Goal: Task Accomplishment & Management: Complete application form

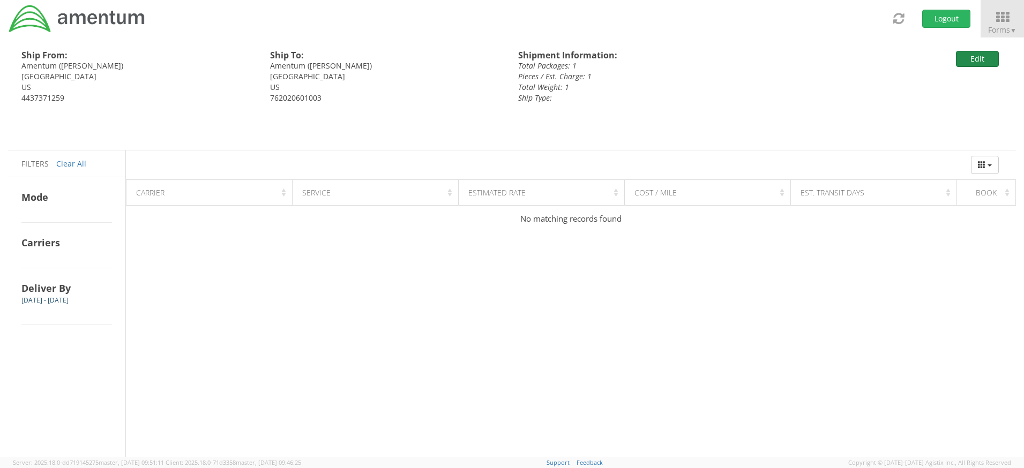
click at [986, 53] on button "Edit" at bounding box center [977, 59] width 43 height 16
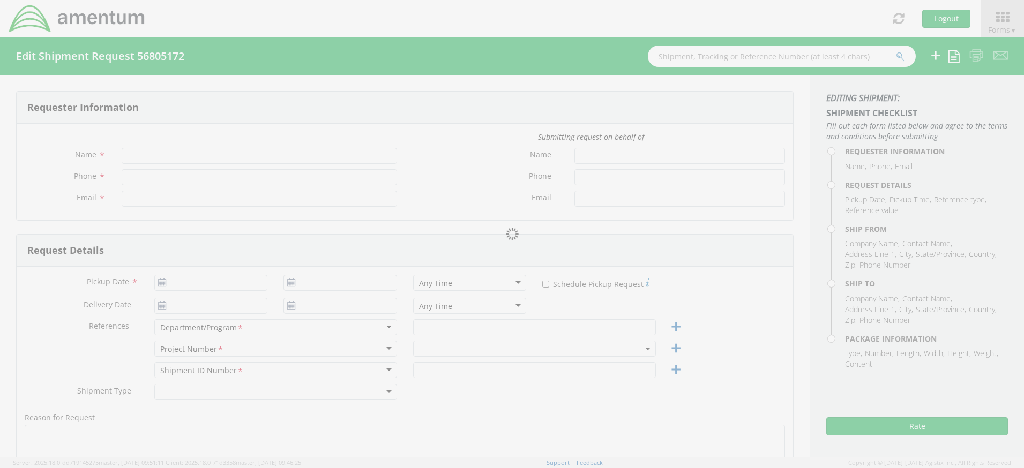
type input "[PERSON_NAME]"
type input "4437371259"
type input "[PERSON_NAME][EMAIL_ADDRESS][PERSON_NAME][DOMAIN_NAME]"
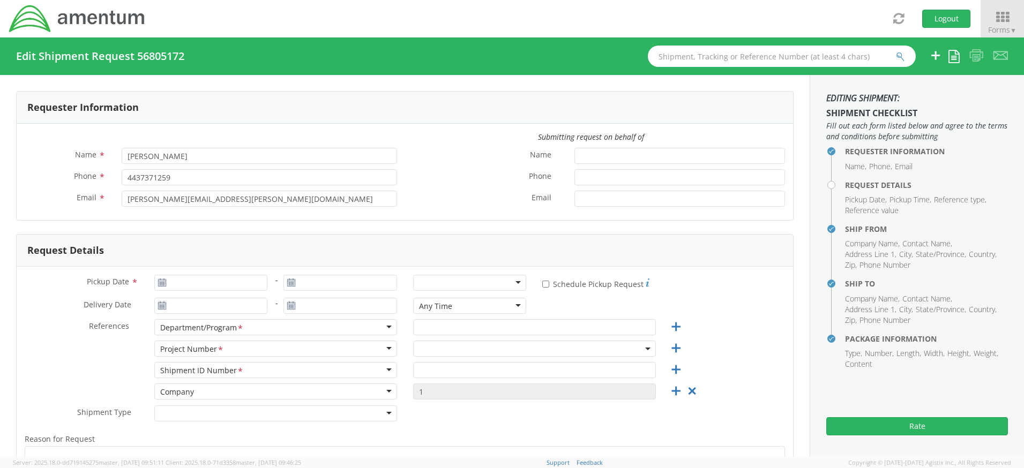
type input "[DATE]"
type input "Uniforms"
type input "4437371259"
select select
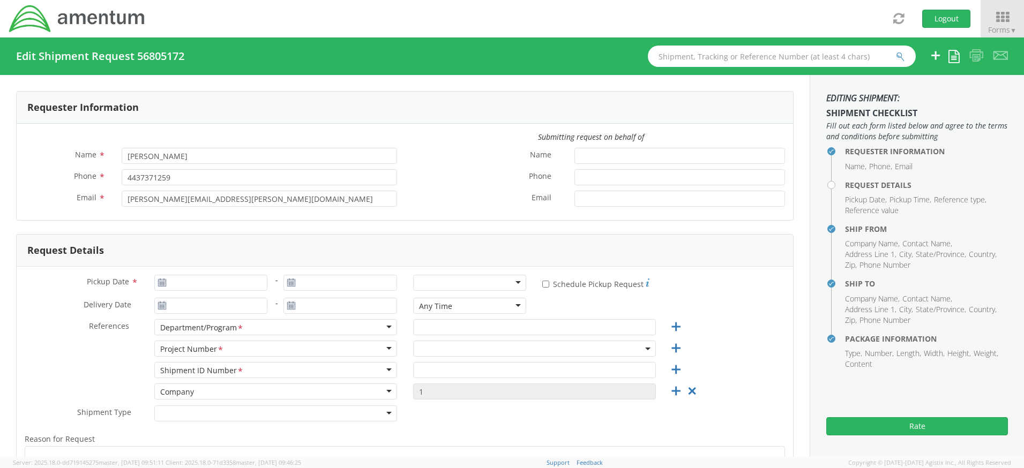
type input "Amentum"
type input "[STREET_ADDRESS]"
type input "Suite 400"
type input "[GEOGRAPHIC_DATA]"
type input "20701"
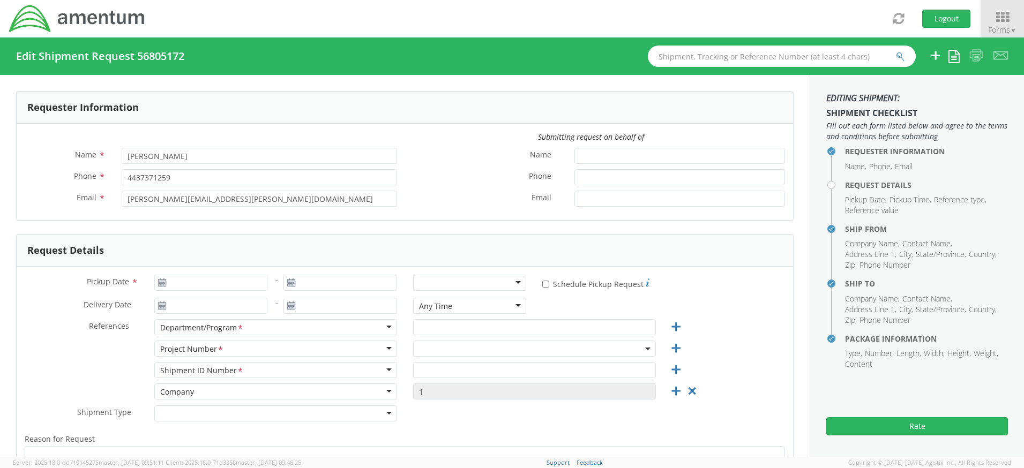
type input "[PERSON_NAME]"
type input "4437371259"
select select
type input "Amentum"
type input "[STREET_ADDRESS]"
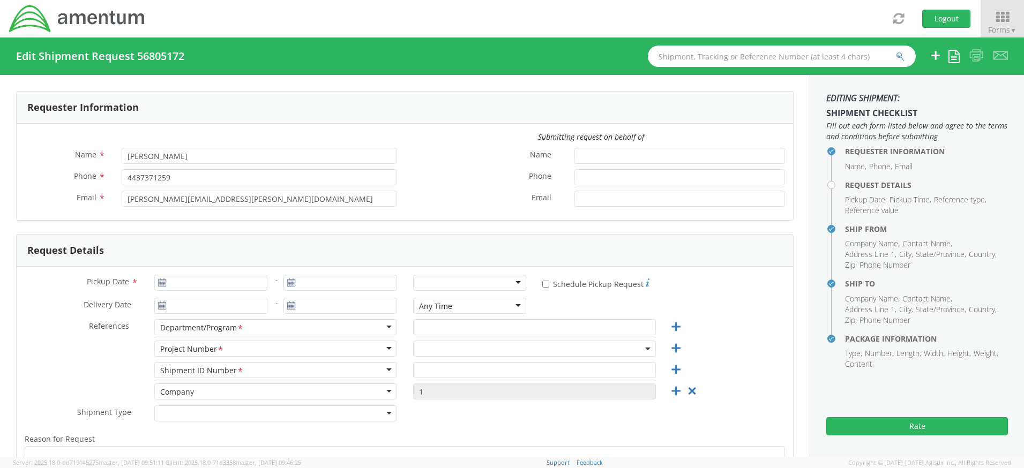
type input "[GEOGRAPHIC_DATA]"
type input "30813"
type input "[PERSON_NAME]"
type input "762020601003"
type input "1"
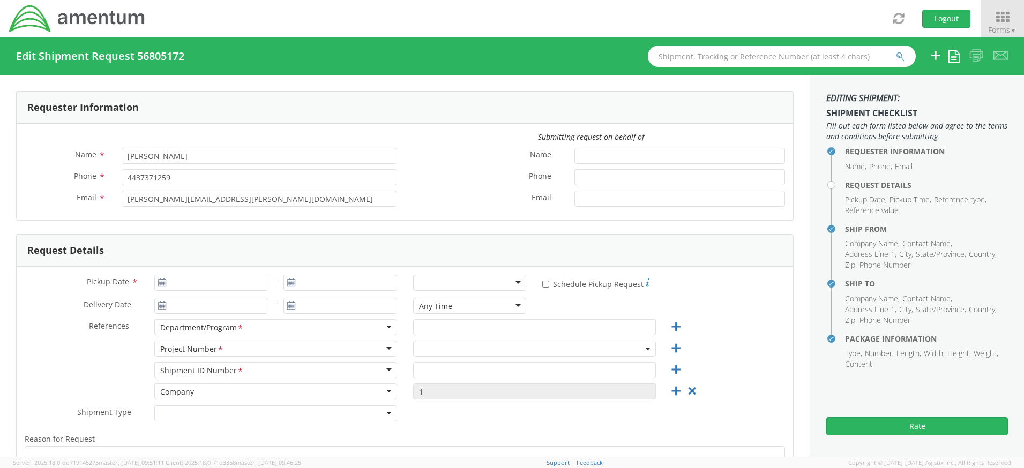
type input "9.5"
type input "12.5"
type input "0.25"
type input "1"
select select "4407.4.0019.FFPR.ODC.UNFM.0000"
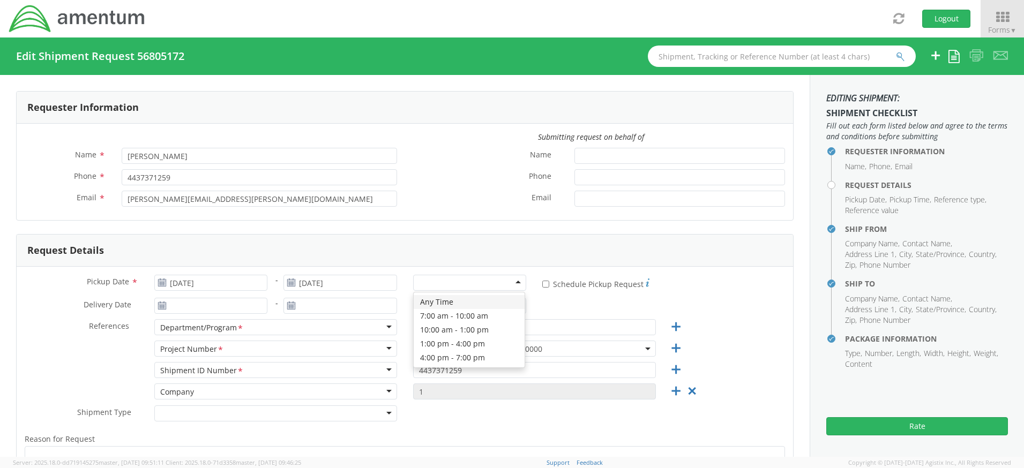
click at [515, 284] on div at bounding box center [470, 283] width 114 height 16
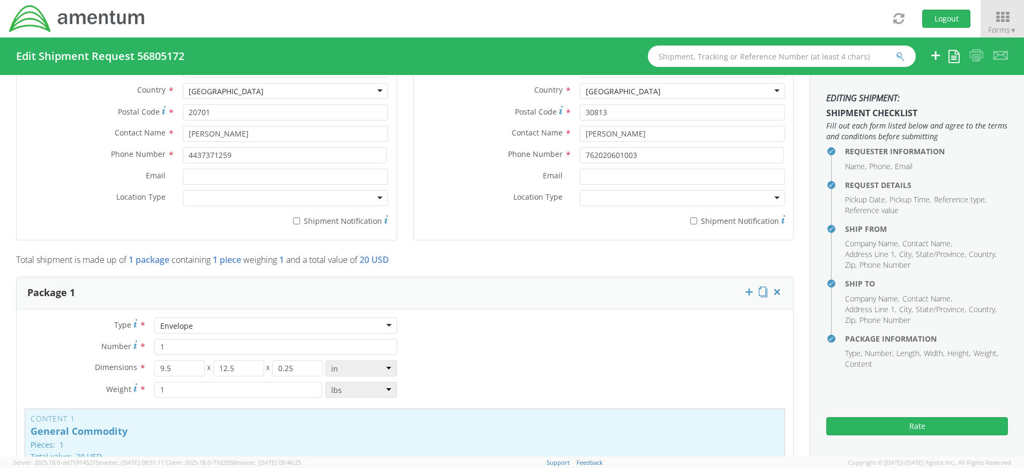
scroll to position [803, 0]
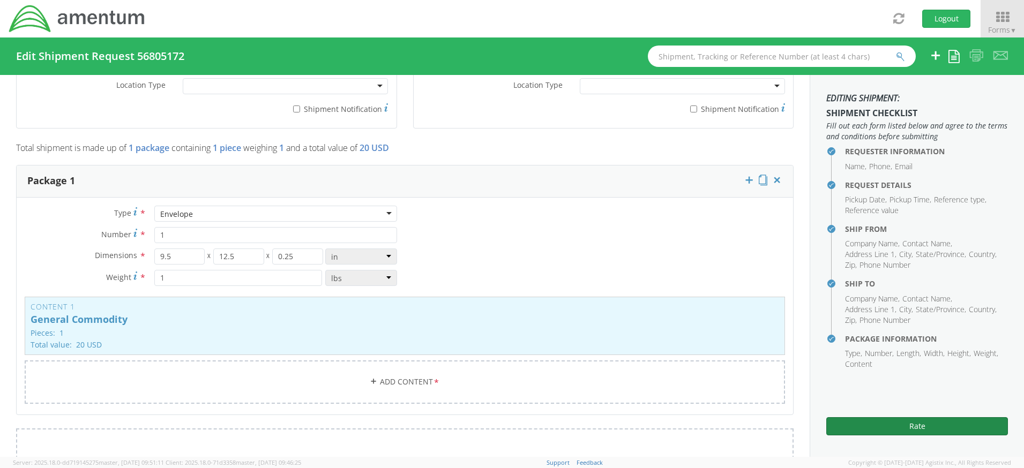
click at [910, 426] on button "Rate" at bounding box center [917, 426] width 182 height 18
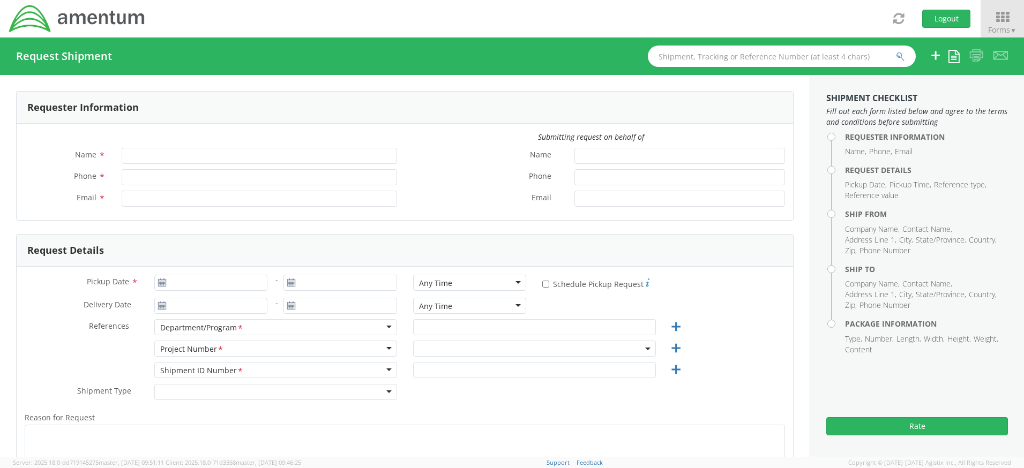
type input "[PERSON_NAME]"
type input "4437371259"
type input "[PERSON_NAME][EMAIL_ADDRESS][PERSON_NAME][DOMAIN_NAME]"
select select "4407.0.0001.0001.TVL"
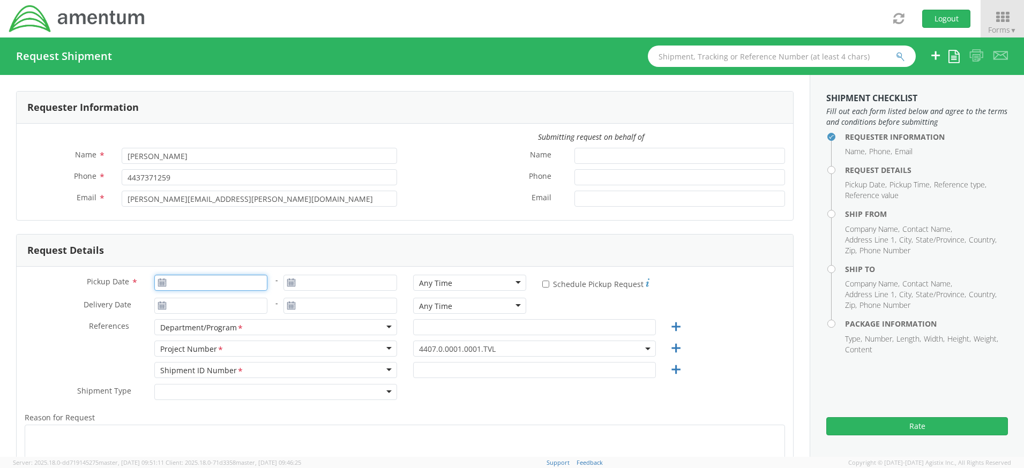
type input "[DATE]"
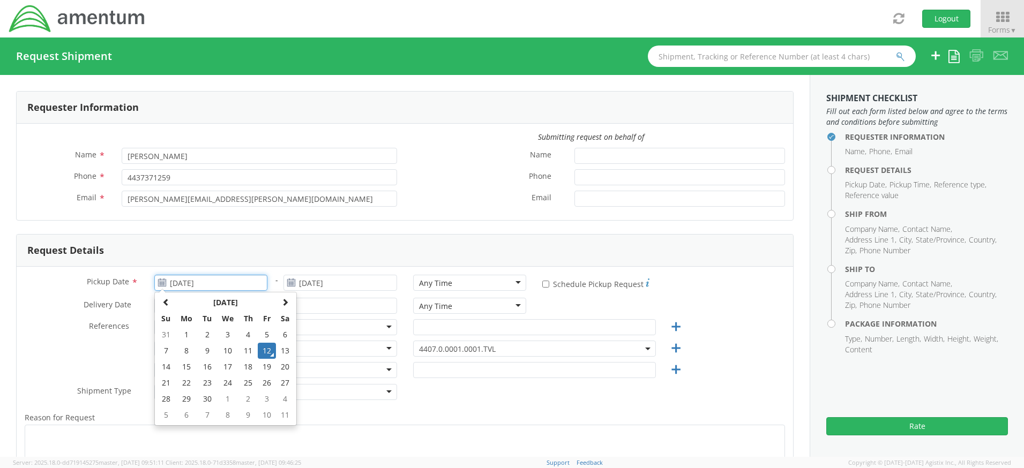
click at [214, 282] on input "[DATE]" at bounding box center [211, 283] width 114 height 16
click at [271, 350] on td "12" at bounding box center [267, 351] width 18 height 16
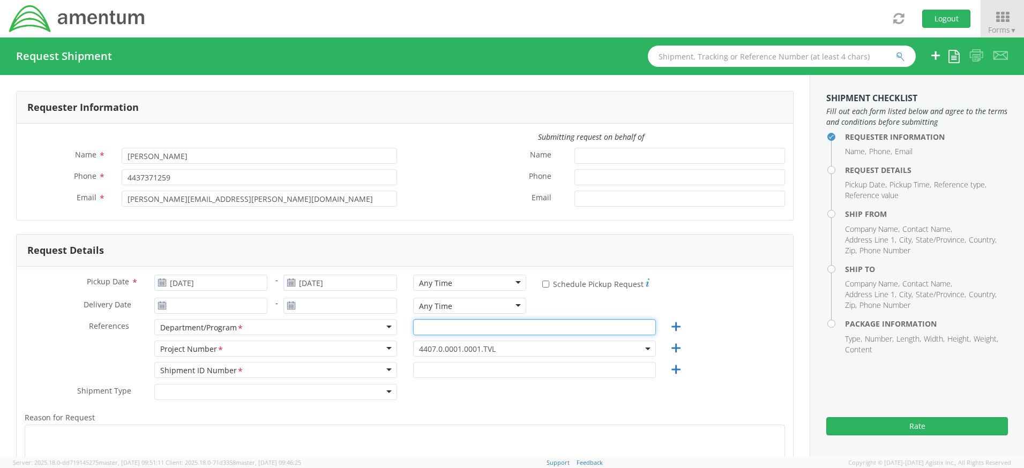
click at [509, 327] on input "text" at bounding box center [534, 327] width 243 height 16
type input "UNIFORMS"
click at [520, 345] on span "4407.0.0001.0001.TVL" at bounding box center [534, 349] width 231 height 10
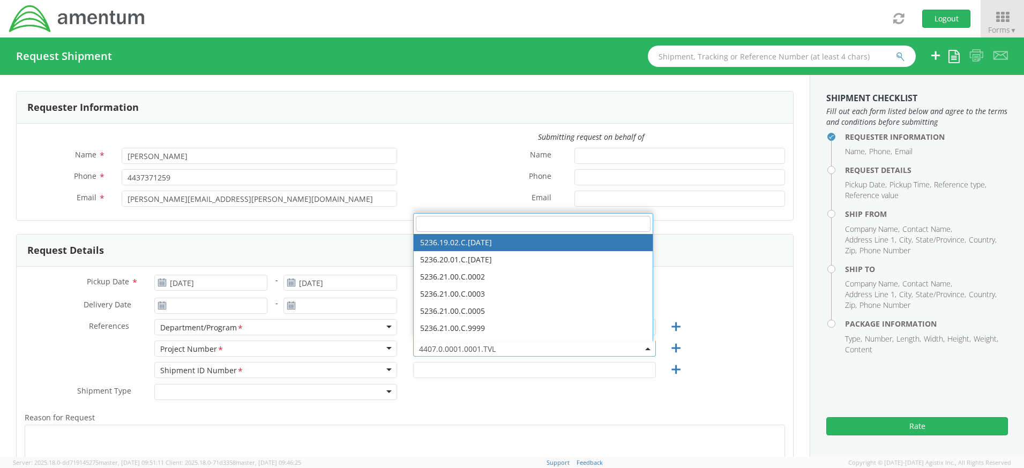
click at [481, 224] on input "search" at bounding box center [533, 224] width 235 height 16
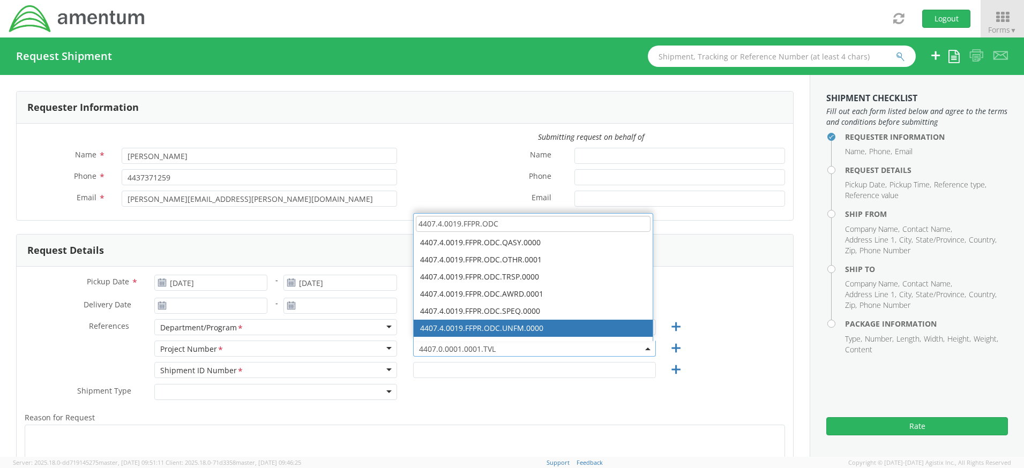
type input "4407.4.0019.FFPR.ODC"
select select "4407.4.0019.FFPR.ODC.UNFM.0000"
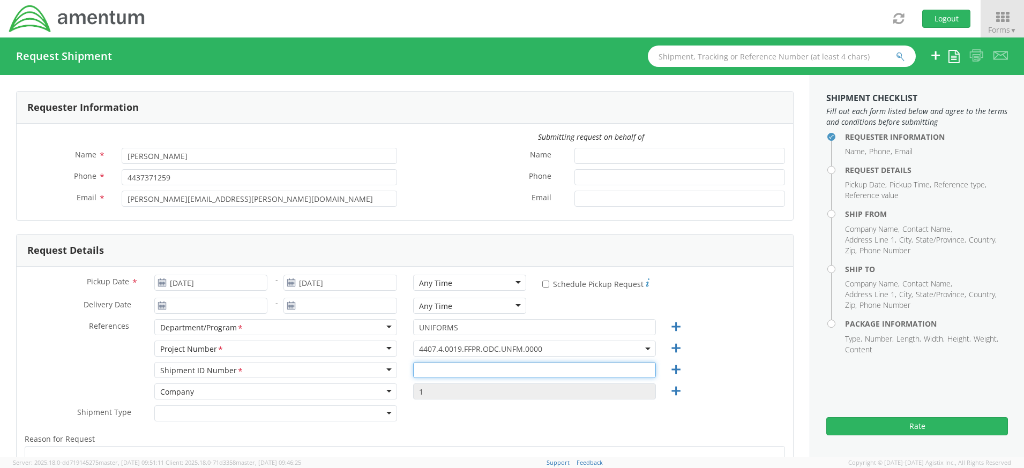
click at [539, 370] on input "text" at bounding box center [534, 370] width 243 height 16
type input "4437371259"
click at [726, 366] on div "Shipment ID Number <span class="required">*</span> Shipment ID Number * Account…" at bounding box center [405, 372] width 776 height 21
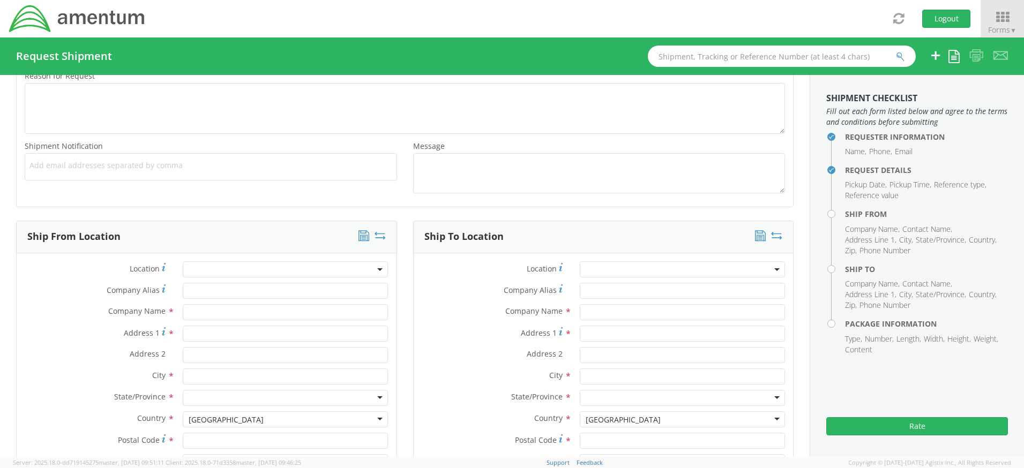
scroll to position [482, 0]
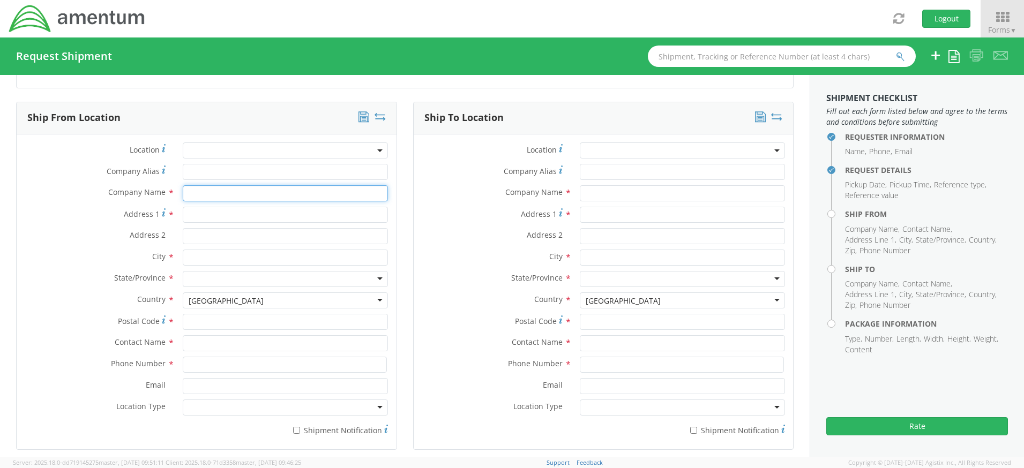
click at [243, 191] on input "text" at bounding box center [285, 193] width 205 height 16
type input "Amentum"
type input "[STREET_ADDRESS]"
type input "Suite 400"
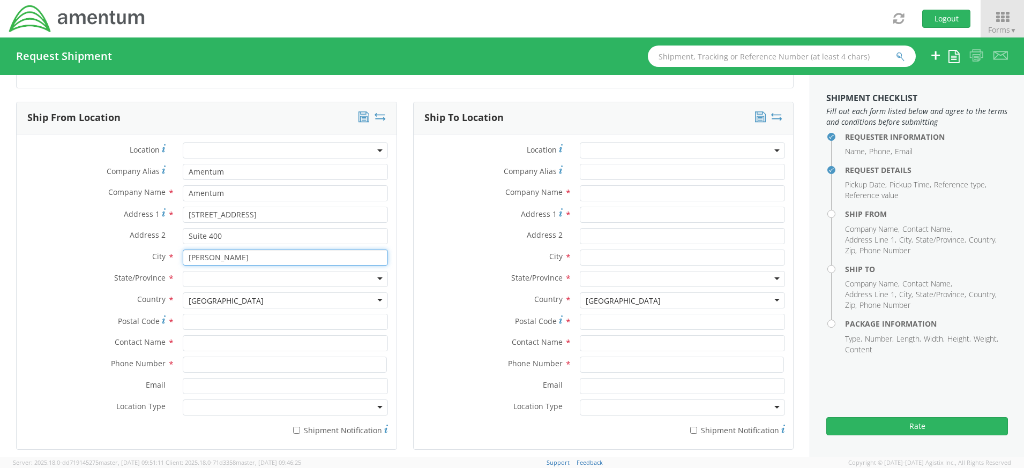
drag, startPoint x: 219, startPoint y: 257, endPoint x: 147, endPoint y: 244, distance: 72.8
click at [147, 244] on div "Location * Company Alias * Amentum Company Name * Amentum searching... Address …" at bounding box center [207, 291] width 380 height 299
type input "a"
type input "[GEOGRAPHIC_DATA]"
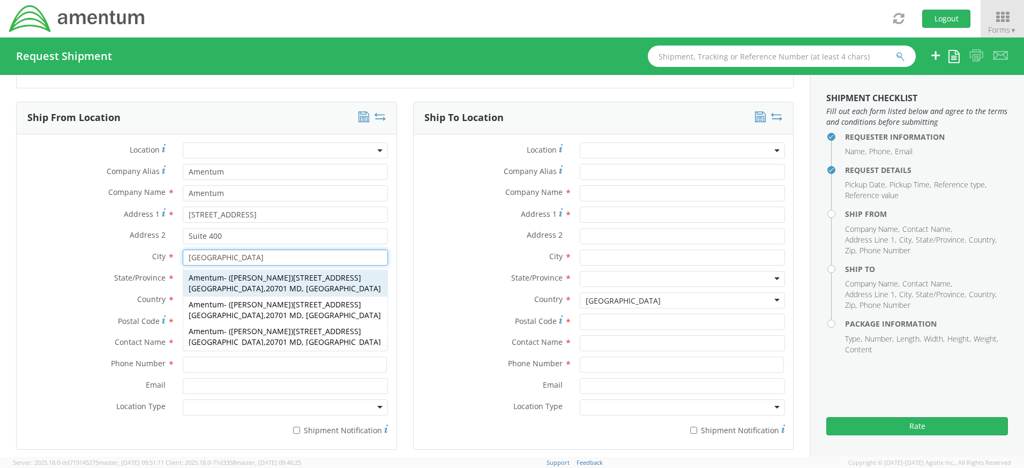
click at [223, 272] on div "Amentum - ( [PERSON_NAME] ) [STREET_ADDRESS]" at bounding box center [285, 283] width 204 height 27
type input "20701"
type input "[PERSON_NAME]"
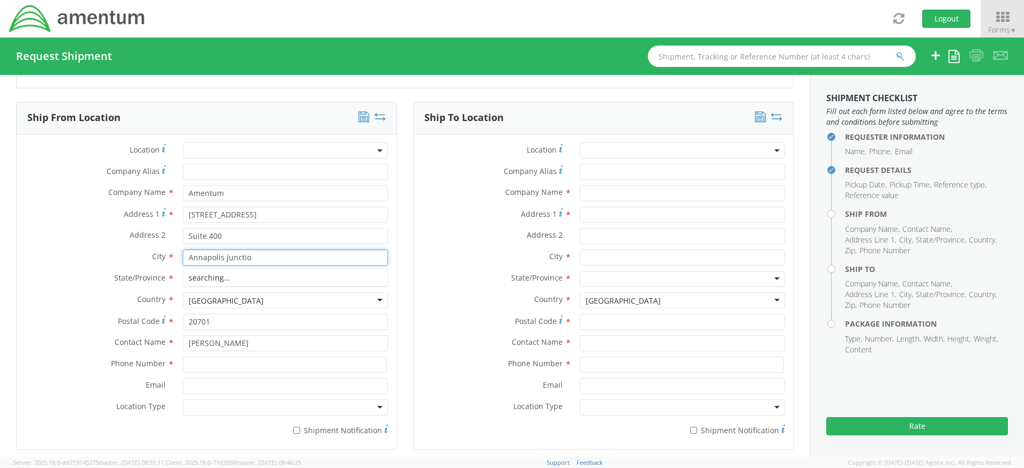
type input "[GEOGRAPHIC_DATA]"
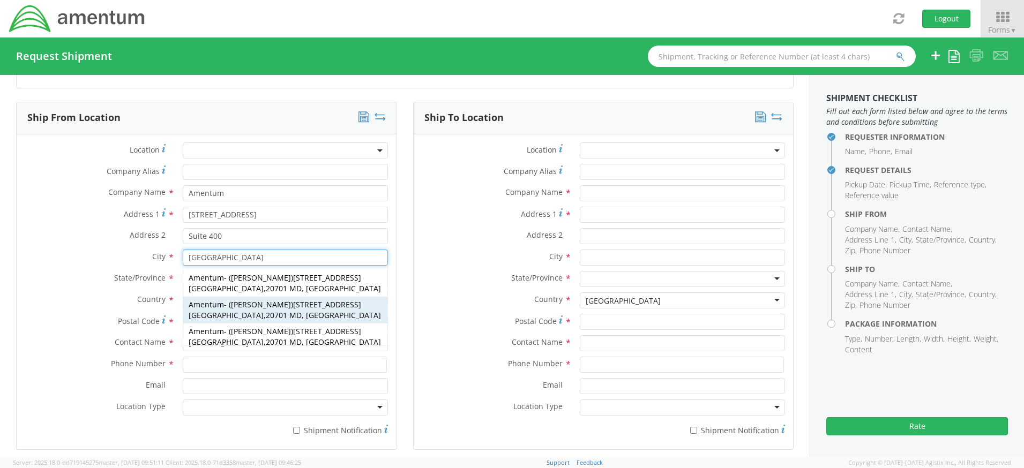
click at [266, 299] on span "[PERSON_NAME]" at bounding box center [261, 304] width 60 height 10
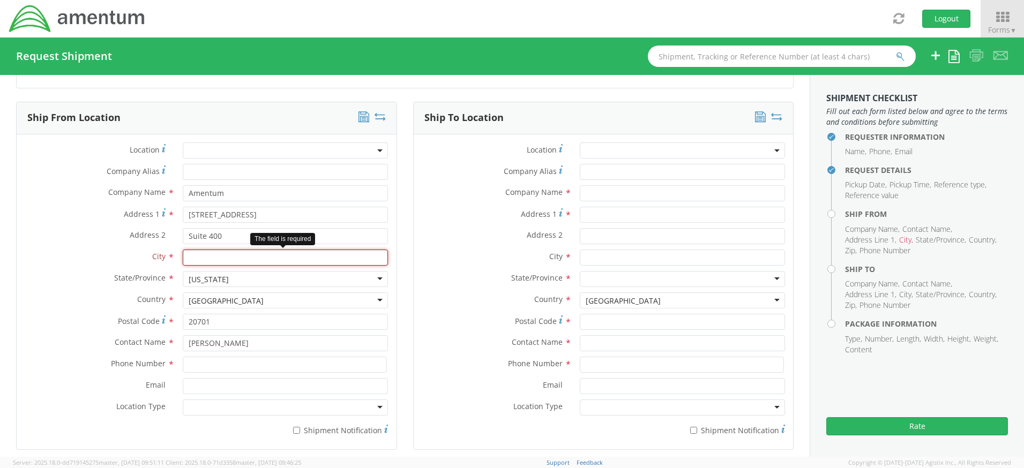
click at [208, 257] on input "text" at bounding box center [285, 258] width 205 height 16
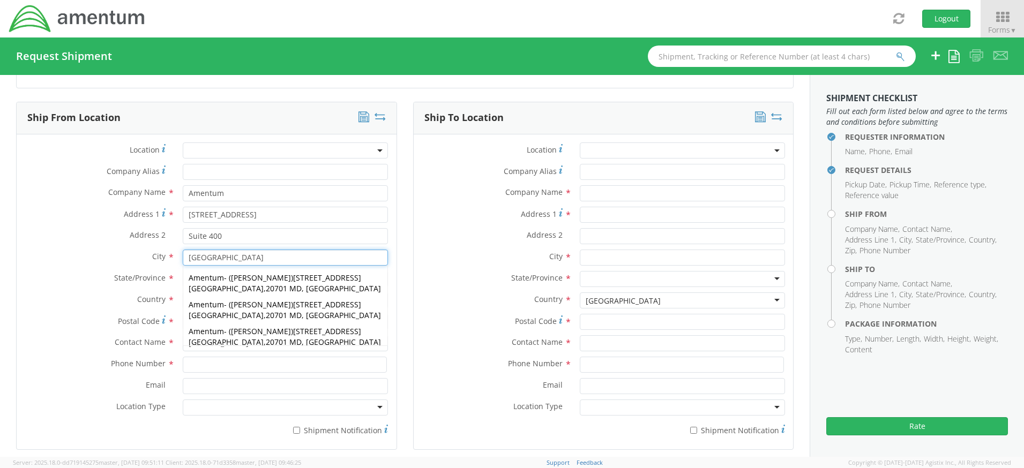
type input "[GEOGRAPHIC_DATA]"
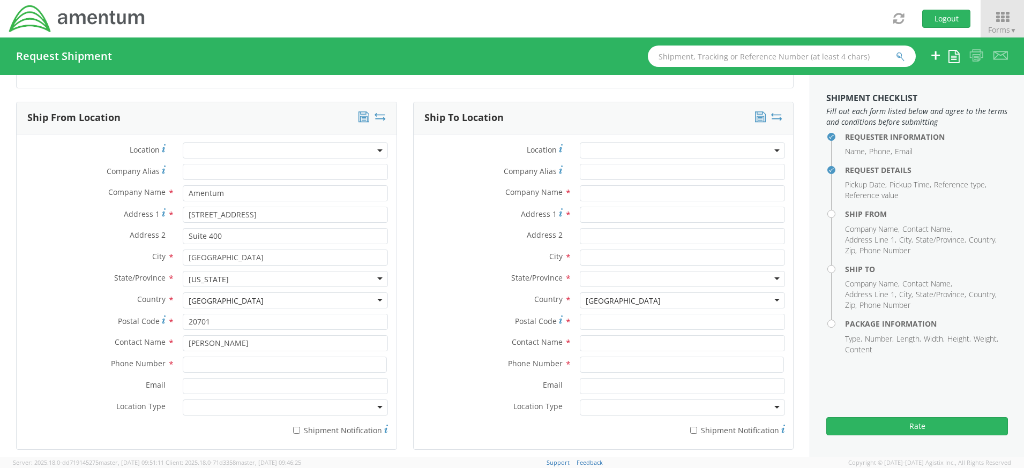
click at [397, 300] on div "Ship From Location Location * Company Alias * Company Name * Amentum searching.…" at bounding box center [206, 283] width 397 height 362
click at [241, 363] on input at bounding box center [285, 365] width 204 height 16
type input "4437371259"
click at [603, 192] on input "text" at bounding box center [682, 193] width 205 height 16
type input "Amentum"
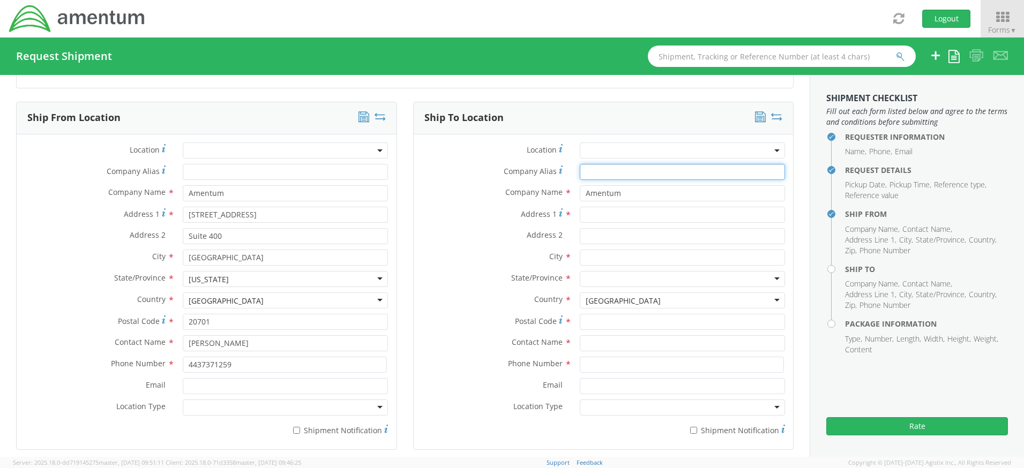
type input "Amentum"
type input "[STREET_ADDRESS]"
type input "Suite 400"
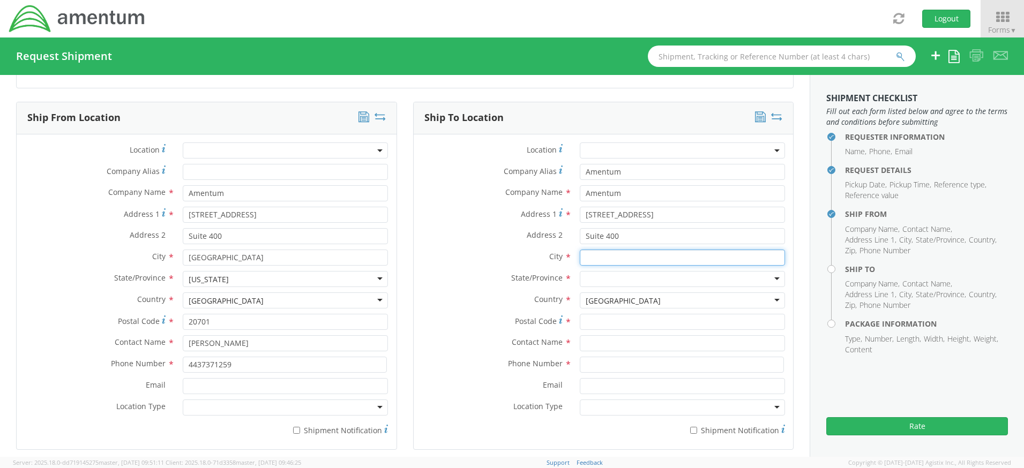
type input "[PERSON_NAME]"
type input "20701"
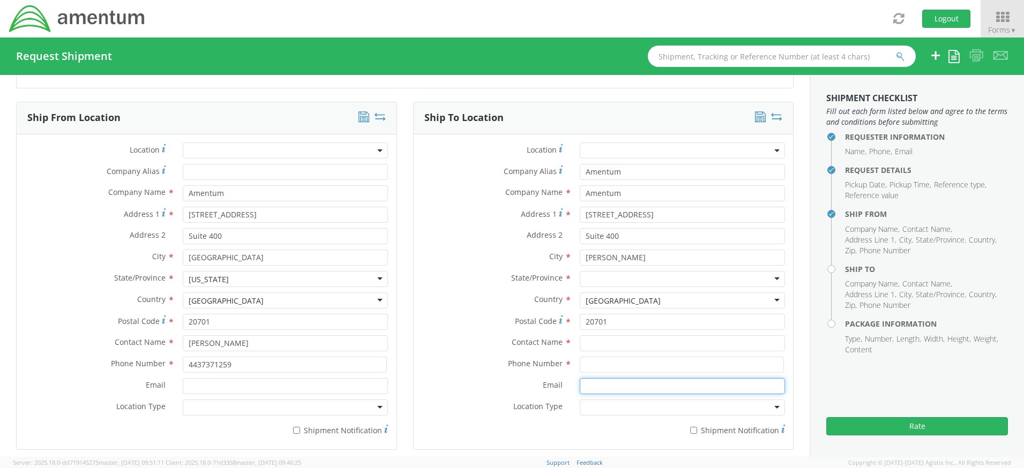
type input "[PERSON_NAME][EMAIL_ADDRESS][PERSON_NAME][DOMAIN_NAME]"
drag, startPoint x: 693, startPoint y: 212, endPoint x: 582, endPoint y: 267, distance: 124.1
click at [582, 267] on div "Location * Company Alias * Amentum Company Name * Amentum searching... Address …" at bounding box center [604, 291] width 380 height 299
type input "[STREET_ADDRESS]"
drag, startPoint x: 627, startPoint y: 235, endPoint x: 563, endPoint y: 238, distance: 63.8
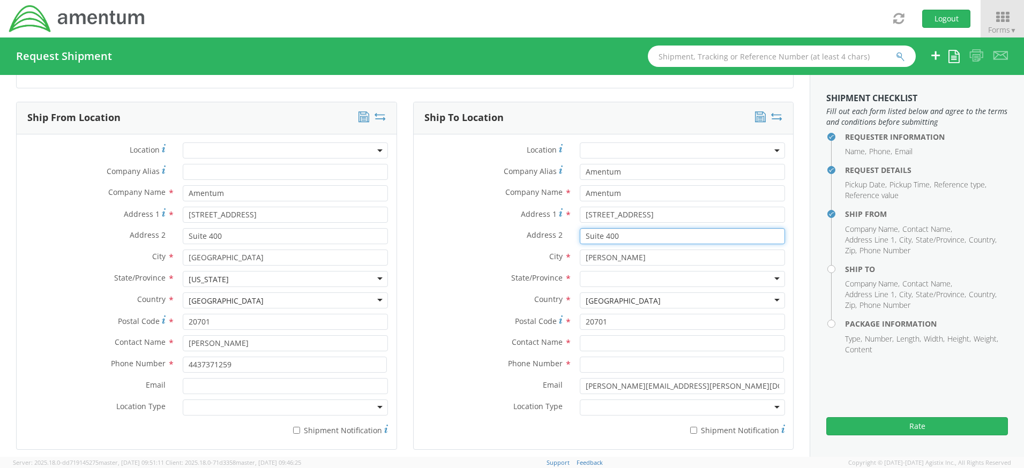
click at [563, 238] on div "Address 2 * Suite 400" at bounding box center [604, 236] width 380 height 16
drag, startPoint x: 614, startPoint y: 258, endPoint x: 554, endPoint y: 247, distance: 60.8
click at [554, 247] on div "Location * Company Alias * Amentum Company Name * Amentum searching... Address …" at bounding box center [604, 291] width 380 height 299
type input "[GEOGRAPHIC_DATA]"
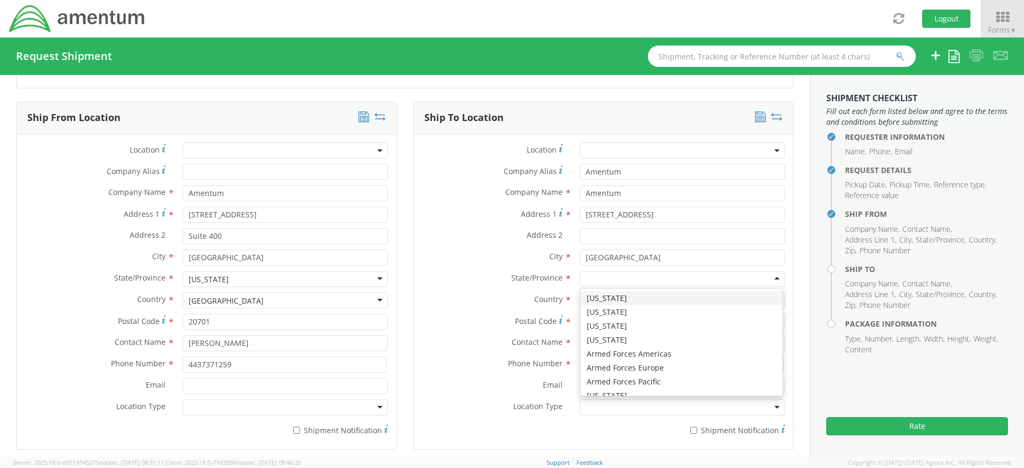
click at [591, 276] on div at bounding box center [682, 279] width 205 height 16
type input "g"
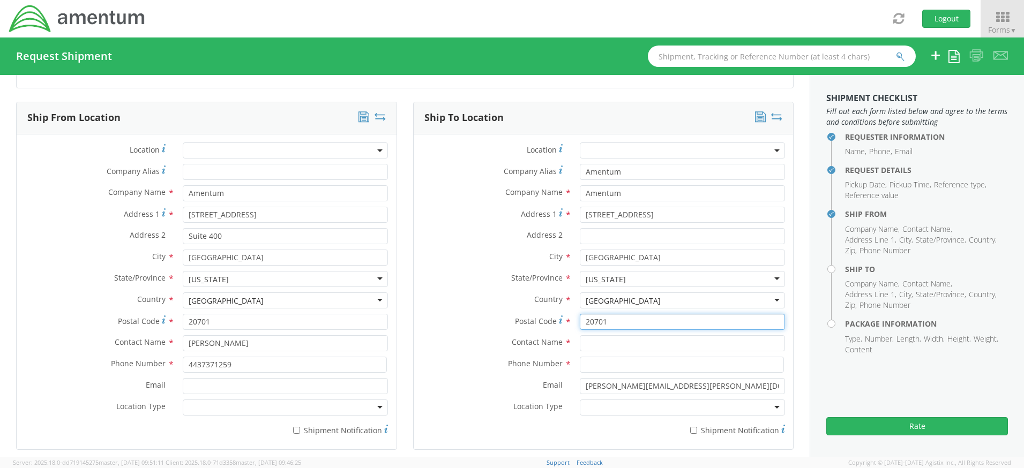
drag, startPoint x: 627, startPoint y: 324, endPoint x: 566, endPoint y: 324, distance: 61.1
click at [572, 324] on div "20701" at bounding box center [682, 322] width 221 height 16
type input "30813"
click at [793, 321] on div "Ship To Location Location * Company Alias * Amentum Company Name * Amentum sear…" at bounding box center [603, 283] width 397 height 362
click at [666, 342] on input "text" at bounding box center [682, 343] width 205 height 16
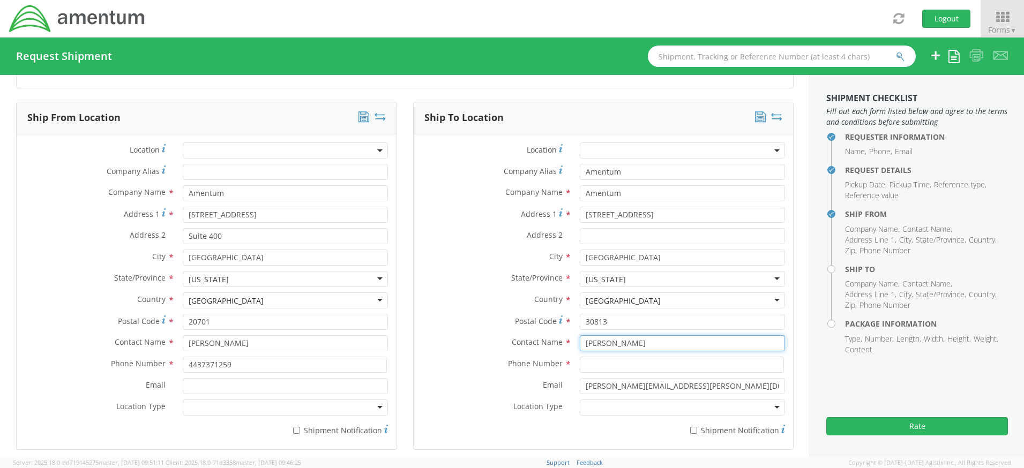
type input "[PERSON_NAME]"
click at [641, 361] on input at bounding box center [682, 365] width 204 height 16
type input "7622061003"
drag, startPoint x: 700, startPoint y: 390, endPoint x: 555, endPoint y: 385, distance: 144.7
click at [555, 385] on div "Email * [PERSON_NAME][EMAIL_ADDRESS][PERSON_NAME][DOMAIN_NAME]" at bounding box center [604, 386] width 380 height 16
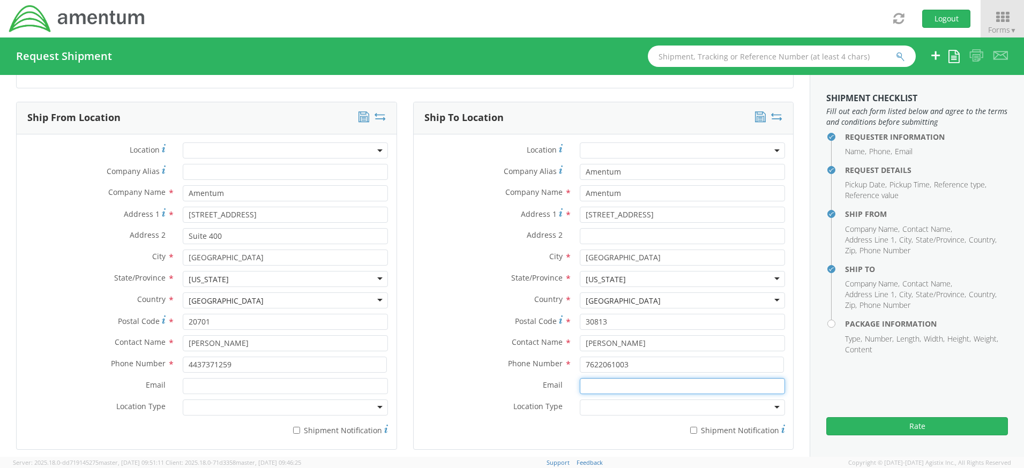
scroll to position [816, 0]
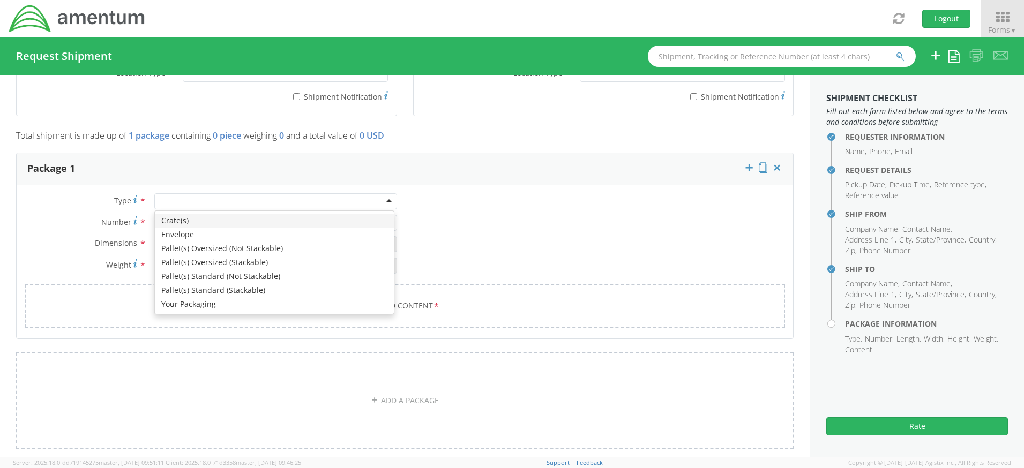
click at [211, 200] on div at bounding box center [275, 201] width 243 height 16
type input "1"
type input "9.5"
type input "12.5"
type input "0.25"
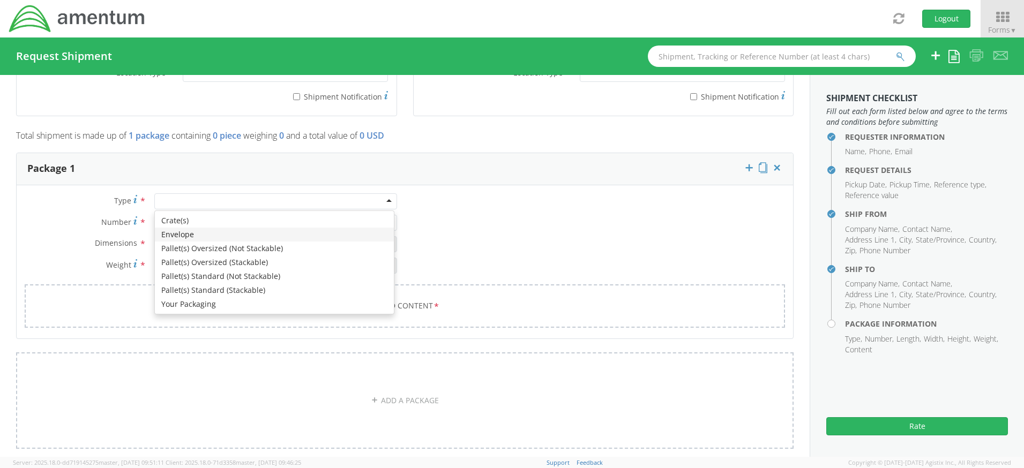
type input "1"
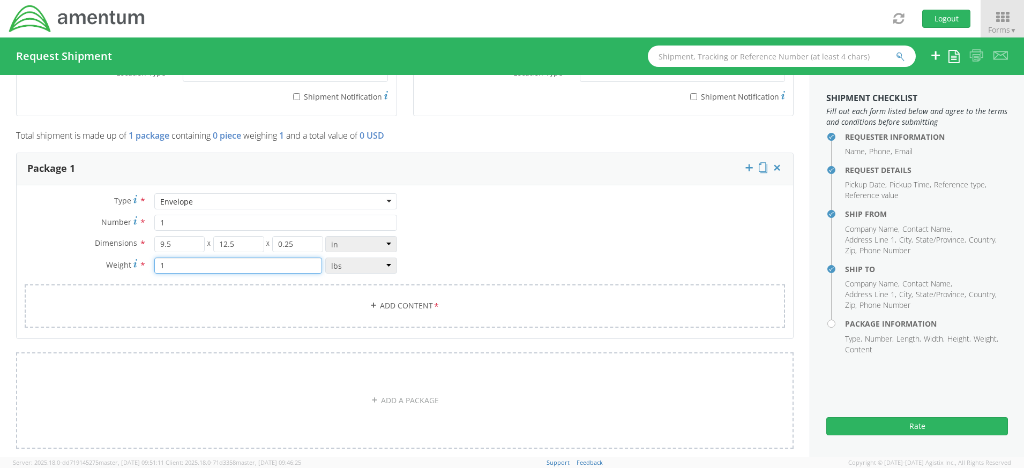
click at [224, 265] on input "1" at bounding box center [238, 266] width 168 height 16
type input "2"
click at [405, 300] on link "Add Content *" at bounding box center [405, 305] width 760 height 43
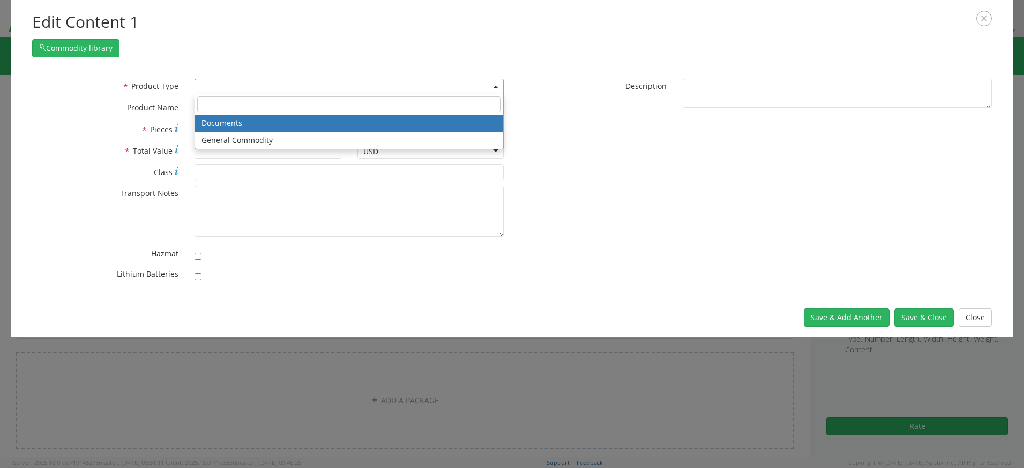
click at [259, 88] on span at bounding box center [348, 87] width 309 height 16
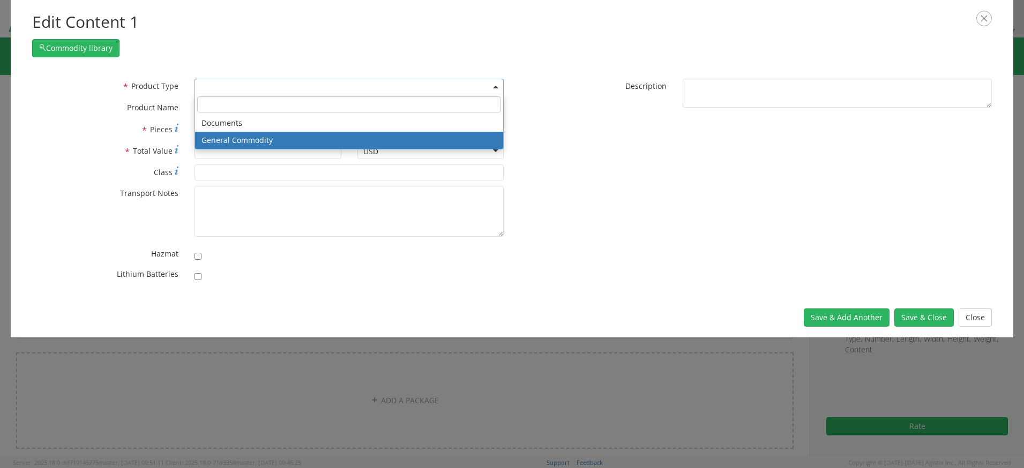
select select "COMMODITY"
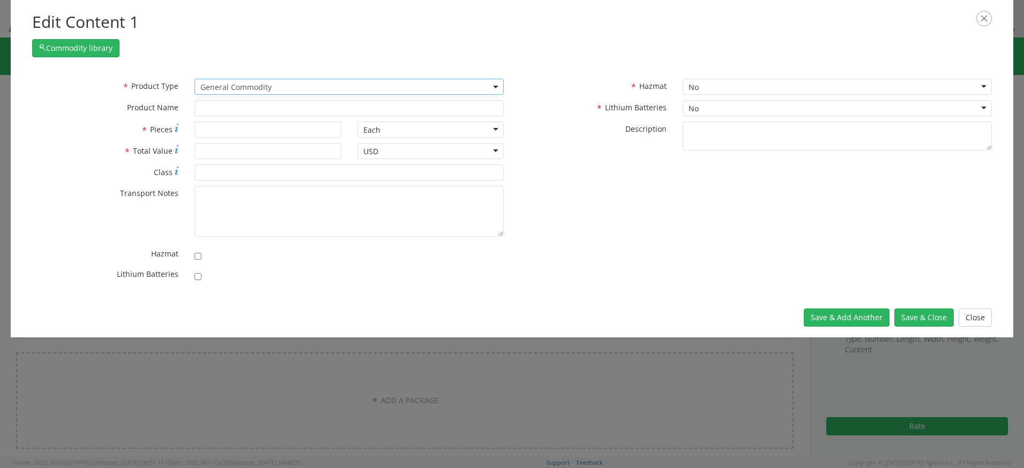
type input "General Commodity"
click at [251, 130] on input "* Pieces" at bounding box center [267, 130] width 146 height 16
type input "1"
click at [257, 149] on input "* Total Value" at bounding box center [267, 151] width 146 height 16
type input "50"
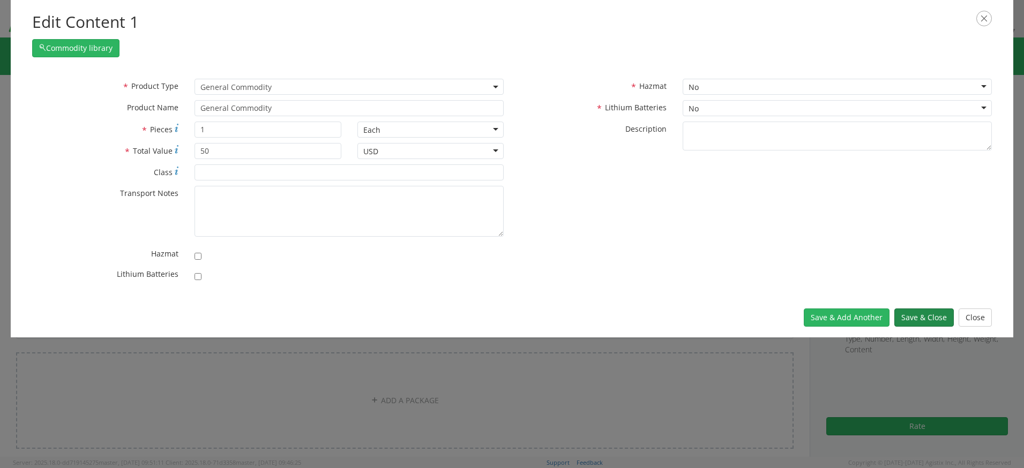
click at [911, 312] on button "Save & Close" at bounding box center [923, 318] width 59 height 18
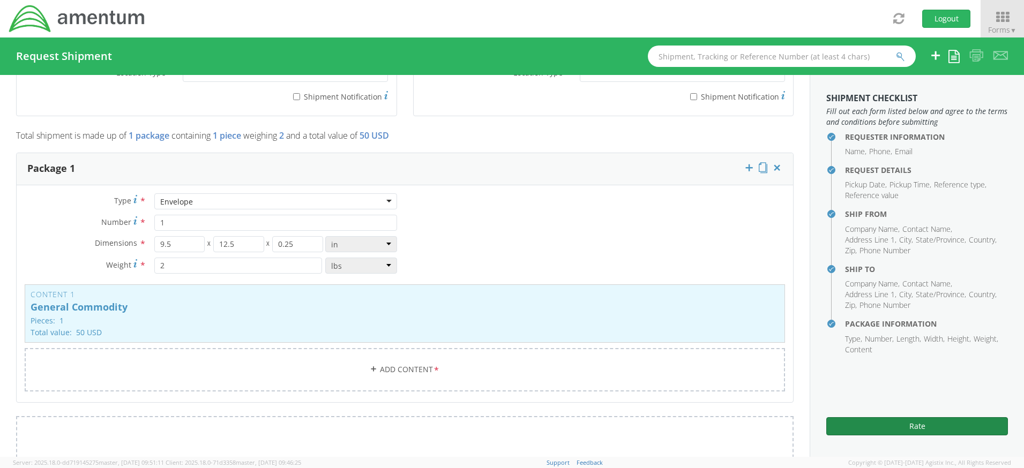
click at [925, 425] on button "Rate" at bounding box center [917, 426] width 182 height 18
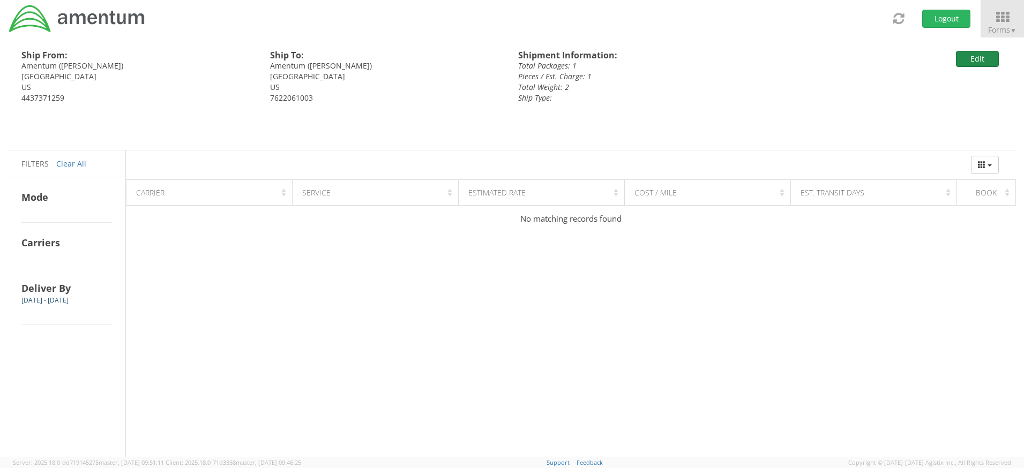
click at [981, 54] on button "Edit" at bounding box center [977, 59] width 43 height 16
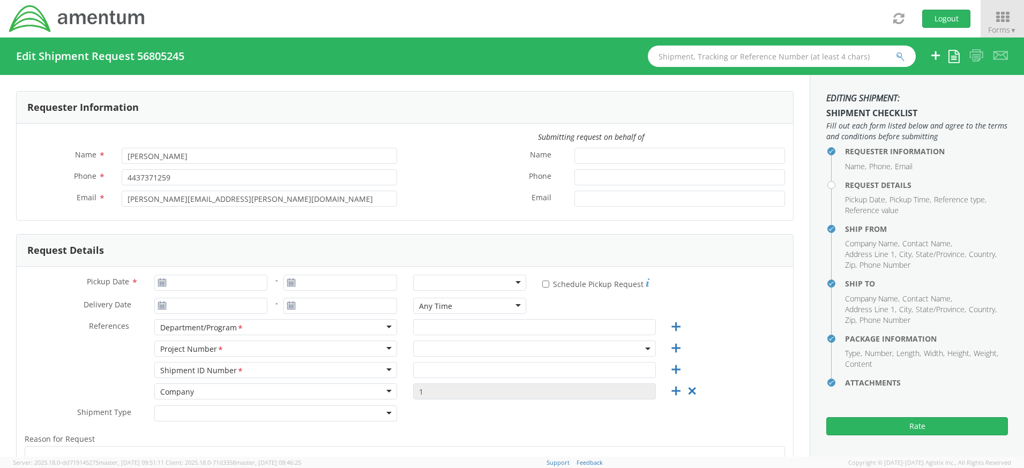
type input "[DATE]"
type input "UNIFORMS"
type input "4437371259"
select select
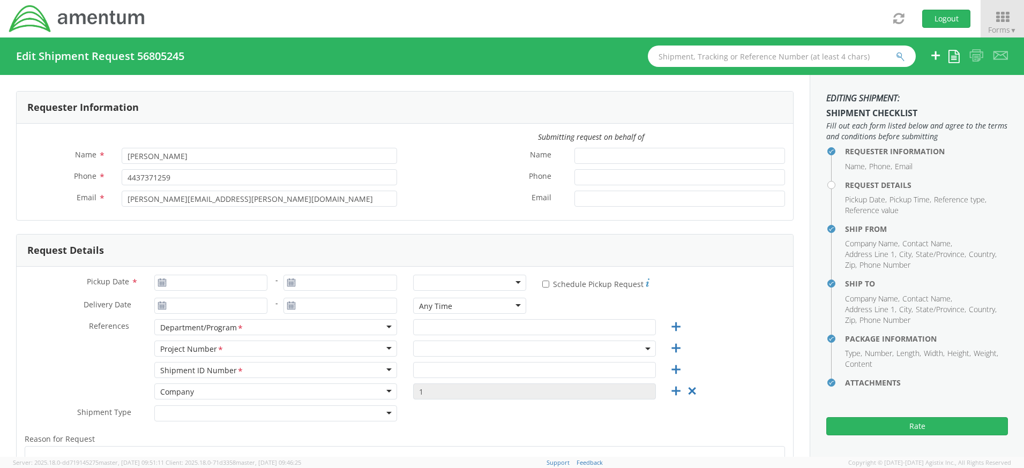
type input "Amentum"
type input "[STREET_ADDRESS]"
type input "Suite 400"
type input "[GEOGRAPHIC_DATA]"
type input "20701"
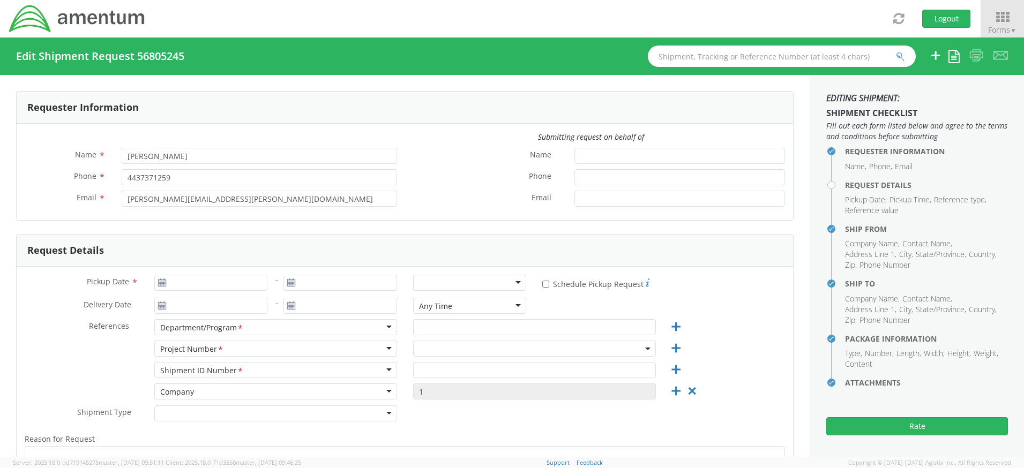
type input "[PERSON_NAME]"
type input "4437371259"
select select
type input "Amentum"
type input "[STREET_ADDRESS]"
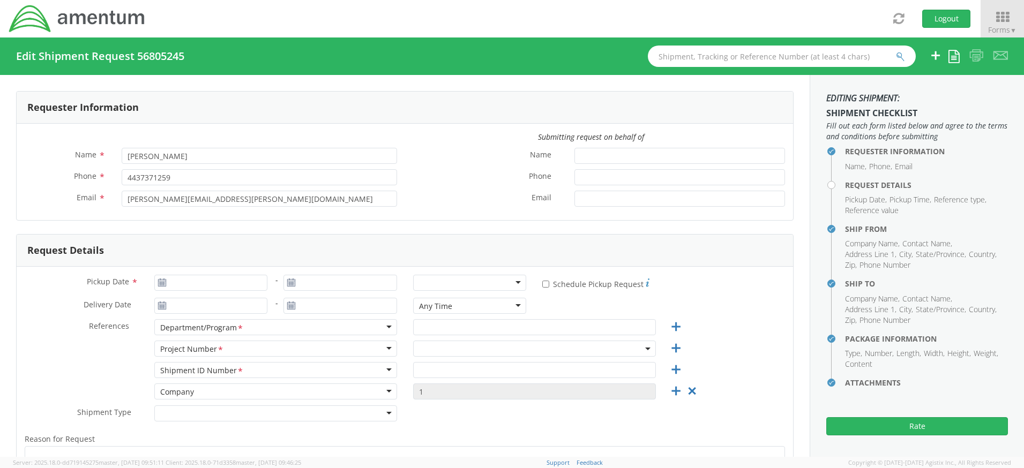
type input "[GEOGRAPHIC_DATA]"
type input "30813"
type input "[PERSON_NAME]"
type input "7622061003"
type input "2"
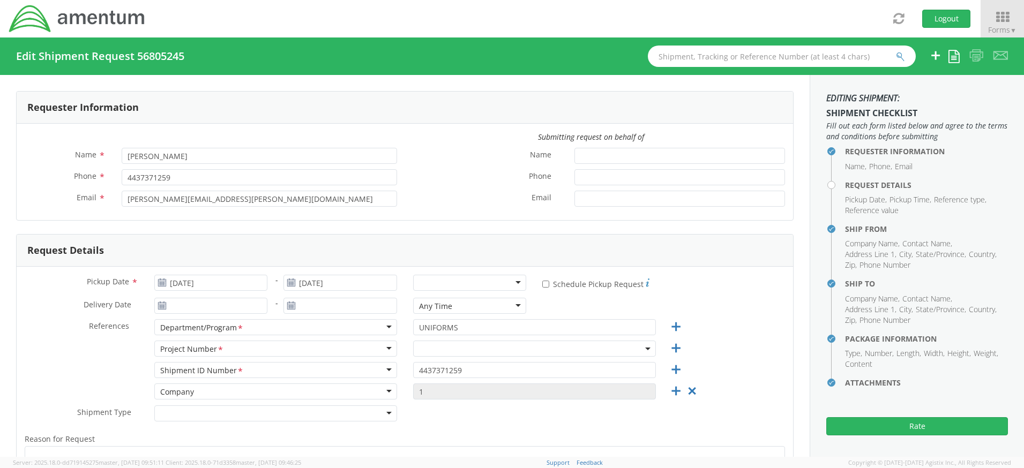
select select "4407.4.0019.FFPR.ODC.UNFM.0000"
click at [515, 283] on div at bounding box center [470, 283] width 114 height 16
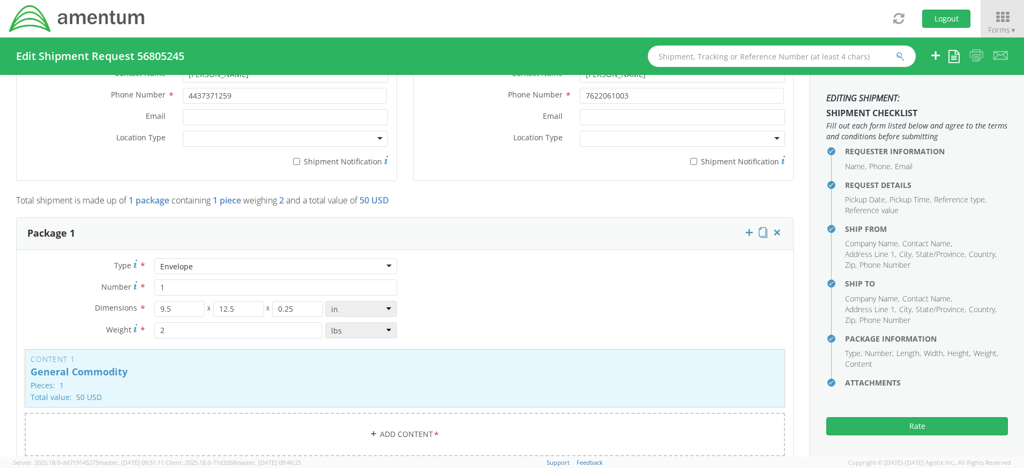
scroll to position [803, 0]
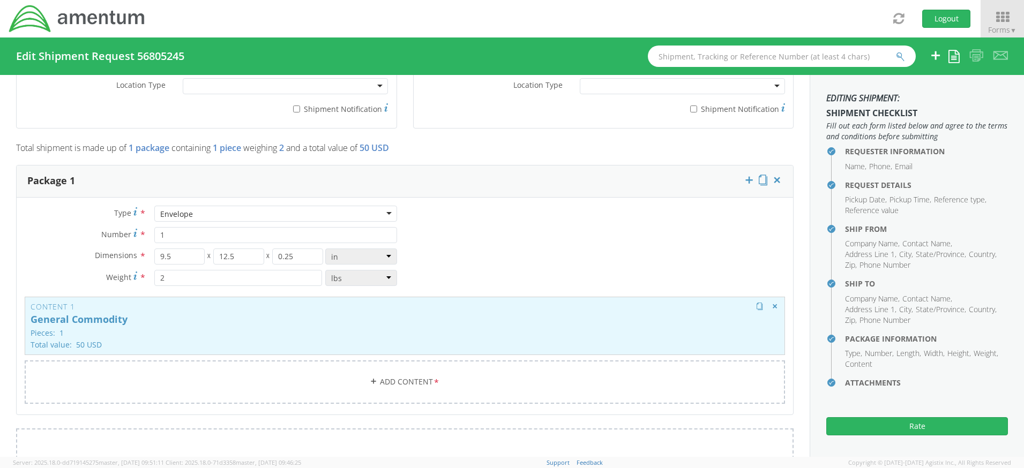
click at [411, 333] on p "Pieces: 1" at bounding box center [405, 333] width 748 height 8
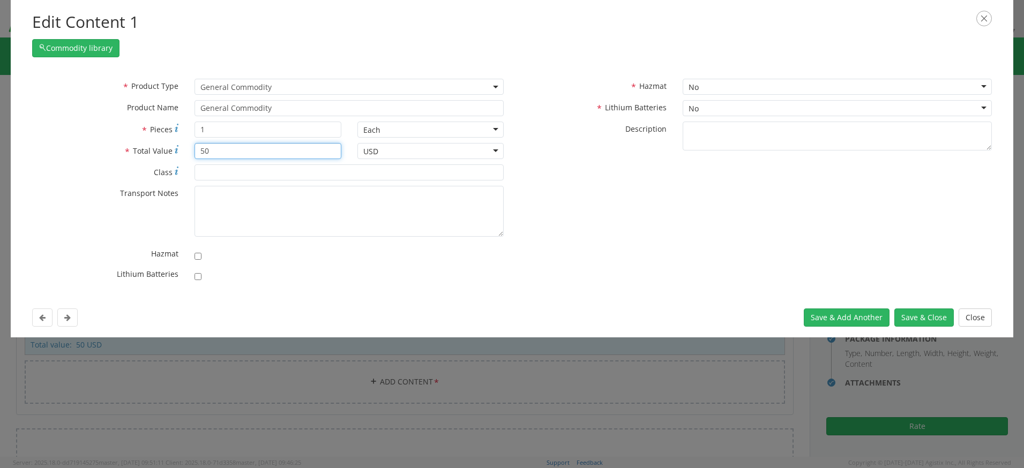
click at [222, 151] on input "50" at bounding box center [267, 151] width 146 height 16
type input "5"
type input "10"
click at [933, 316] on button "Save & Close" at bounding box center [923, 318] width 59 height 18
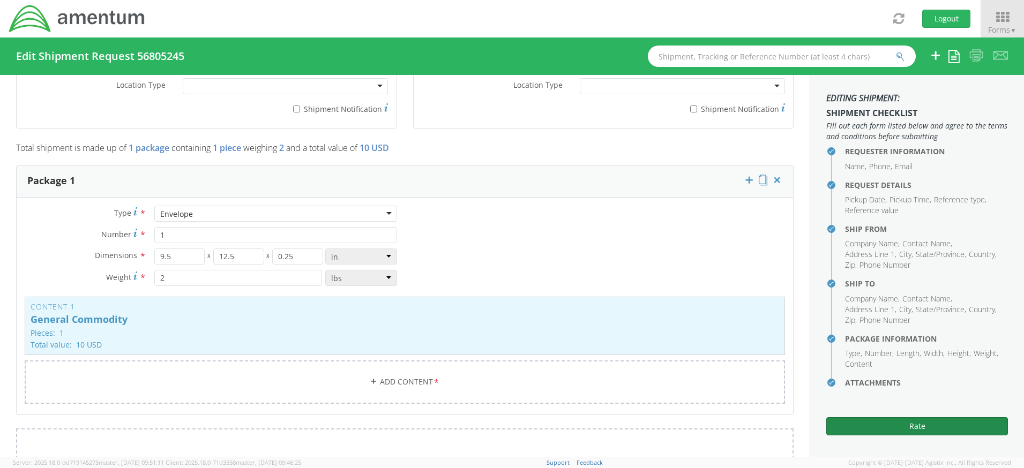
click at [913, 426] on button "Rate" at bounding box center [917, 426] width 182 height 18
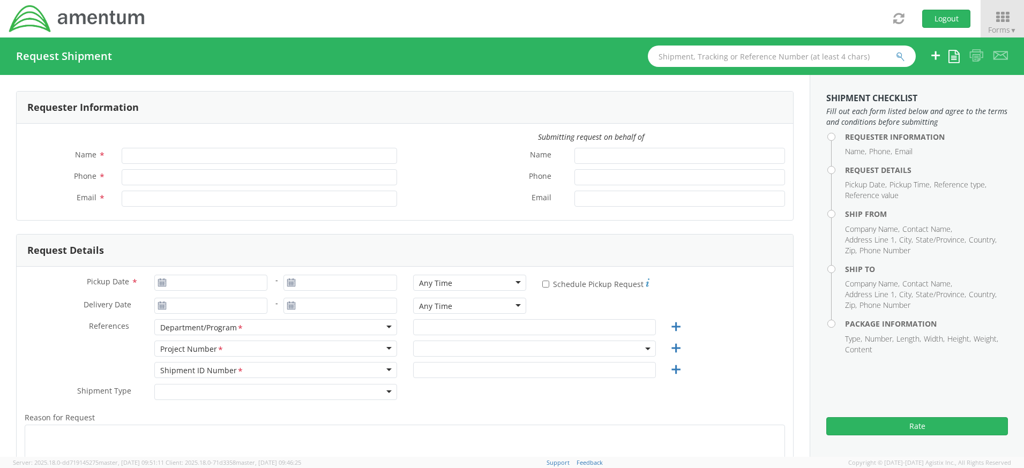
type input "[PERSON_NAME]"
type input "4437371259"
type input "[PERSON_NAME][EMAIL_ADDRESS][PERSON_NAME][DOMAIN_NAME]"
select select "4407.0.0001.0001.TVL"
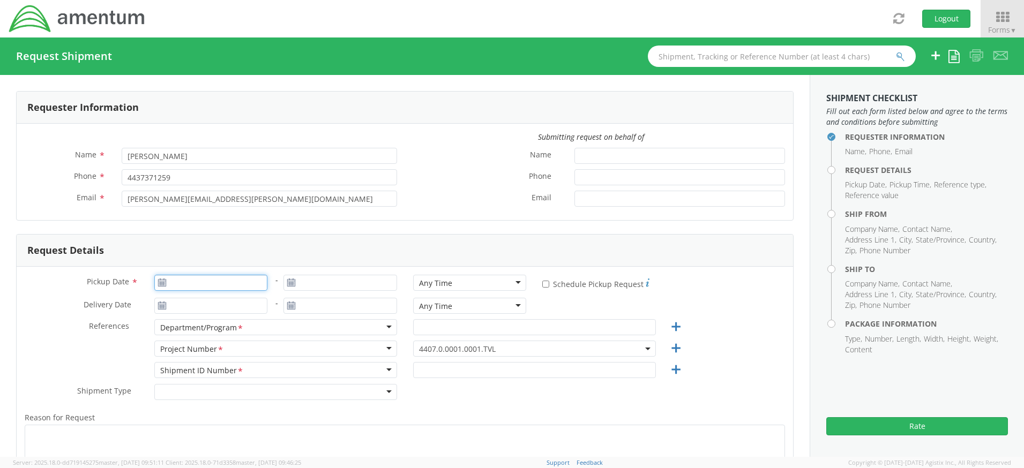
type input "[DATE]"
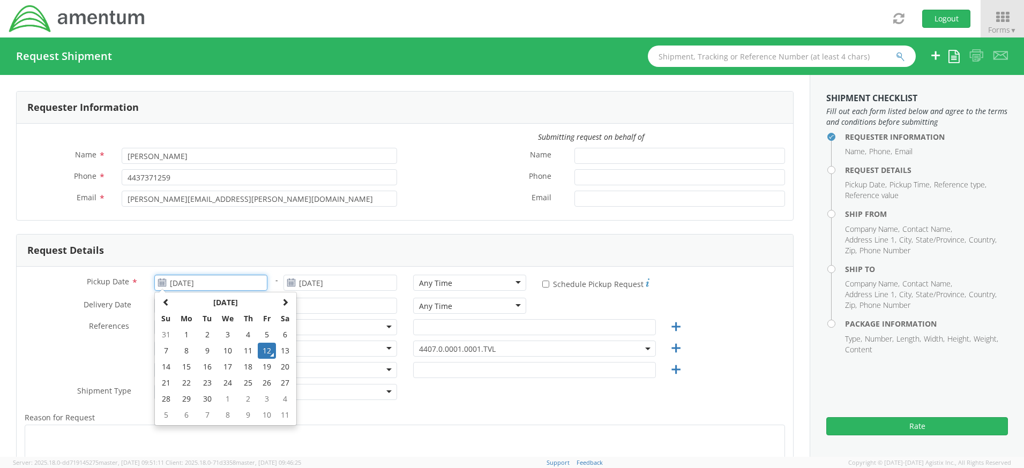
click at [191, 284] on input "[DATE]" at bounding box center [211, 283] width 114 height 16
click at [267, 351] on td "12" at bounding box center [267, 351] width 18 height 16
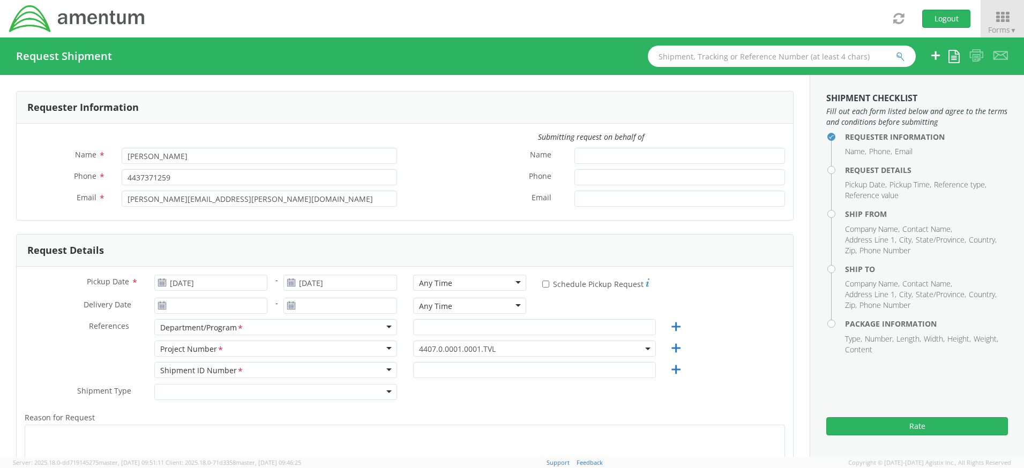
click at [502, 347] on span "4407.0.0001.0001.TVL" at bounding box center [534, 349] width 231 height 10
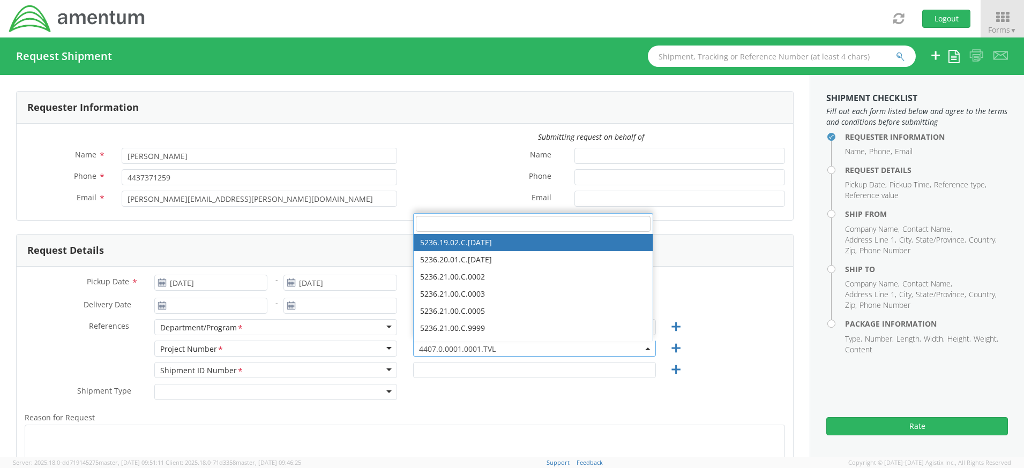
click at [477, 371] on div "Pickup Date * 09/12/2025 - 09/12/2025 Any Time Any Time Any Time 7:00 am - 10:0…" at bounding box center [405, 408] width 776 height 282
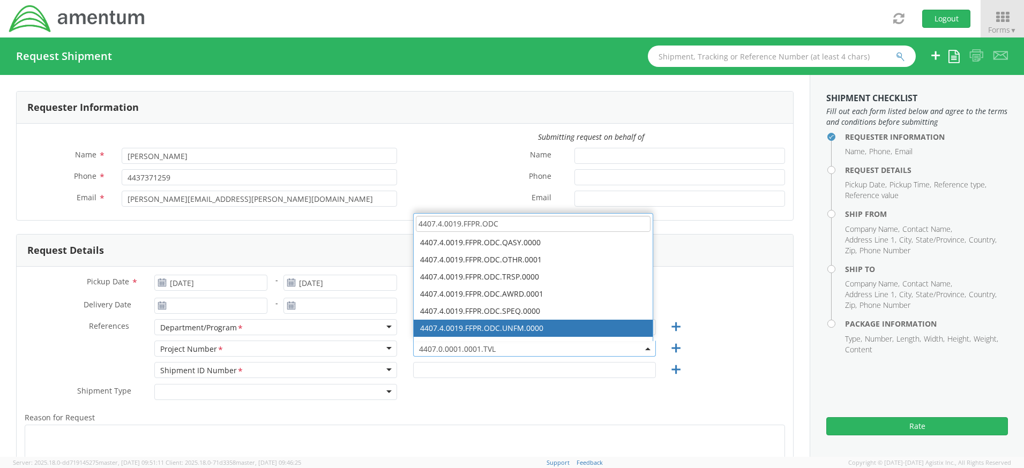
type input "4407.4.0019.FFPR.ODC"
select select "4407.4.0019.FFPR.ODC.UNFM.0000"
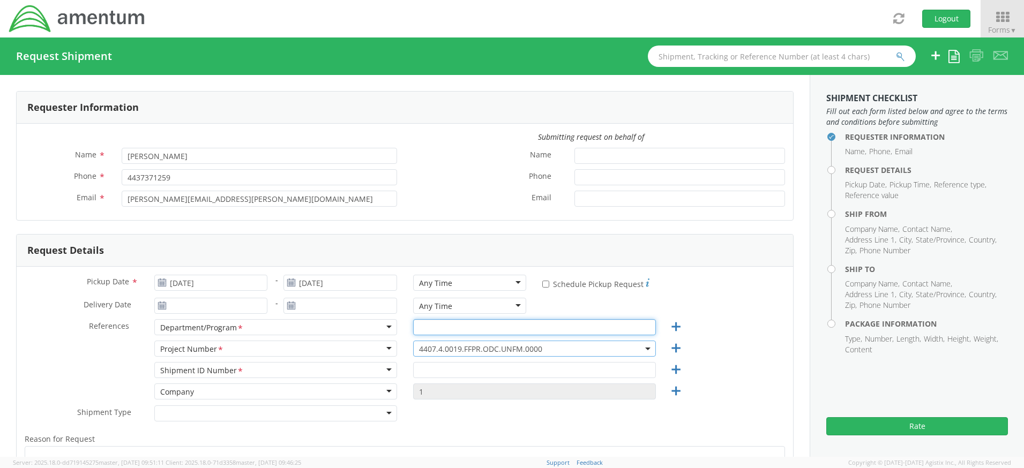
click at [446, 324] on input "text" at bounding box center [534, 327] width 243 height 16
type input "UNIFORMS"
click at [453, 369] on input "text" at bounding box center [534, 370] width 243 height 16
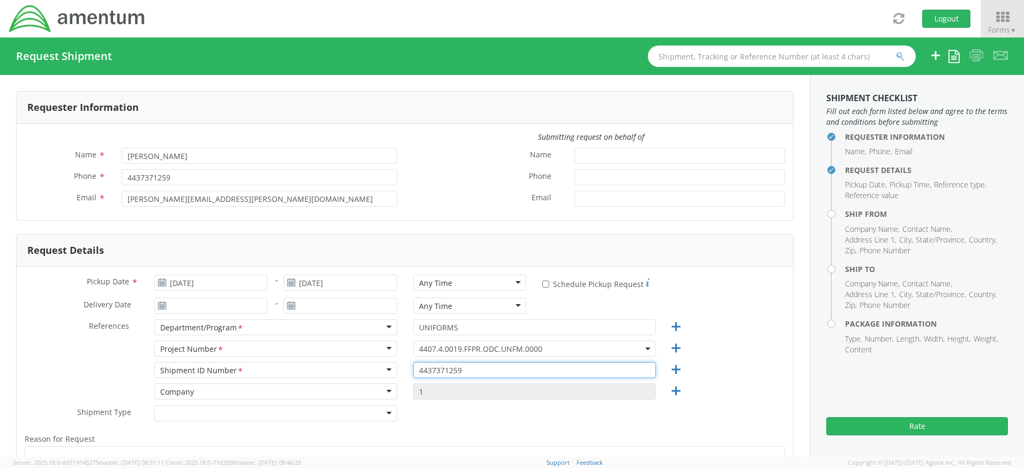
type input "4437371259"
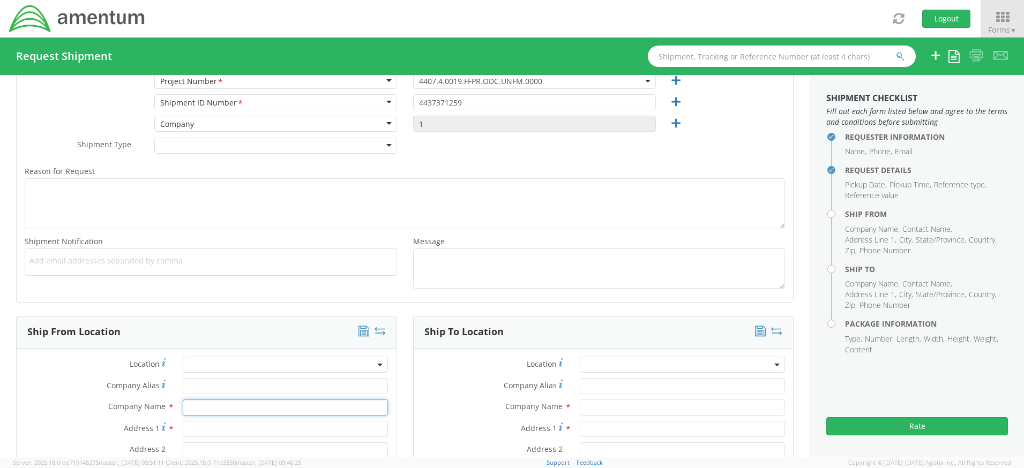
click at [221, 402] on input "text" at bounding box center [285, 408] width 205 height 16
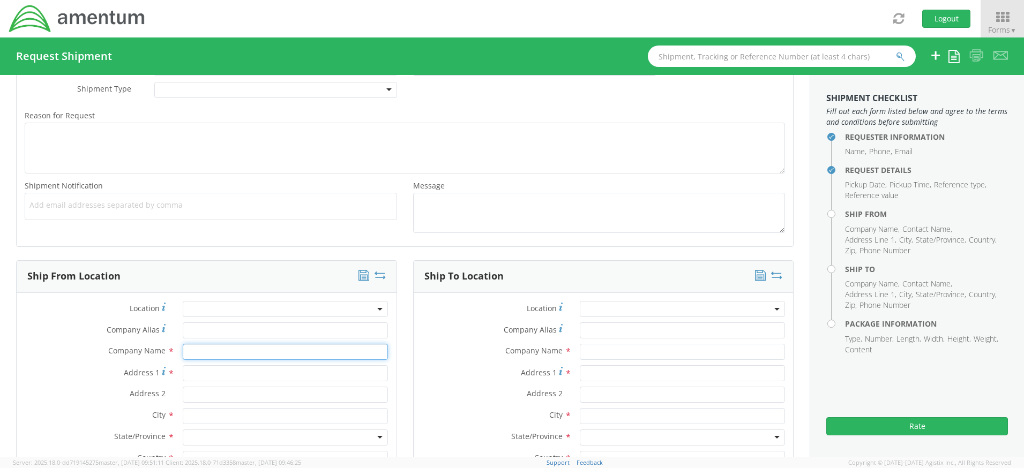
scroll to position [375, 0]
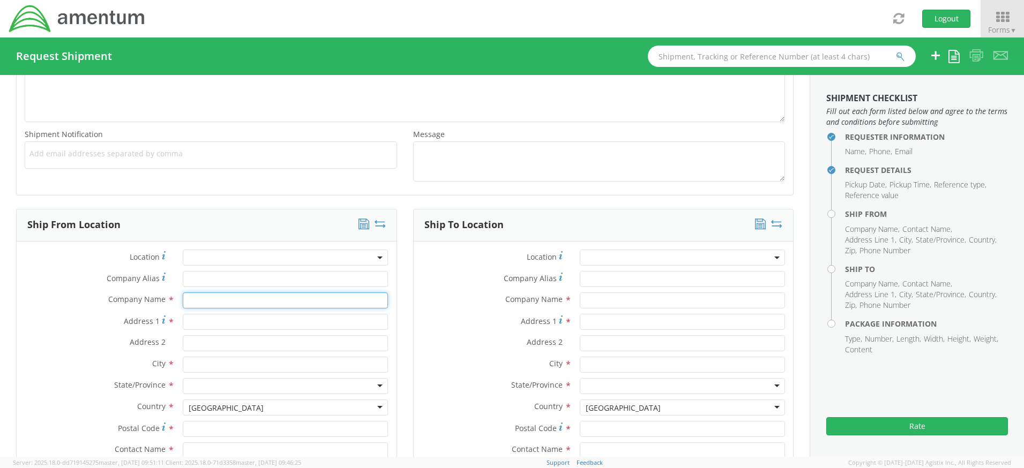
type input "Amentum"
type input "[STREET_ADDRESS]"
type input "Suite 400"
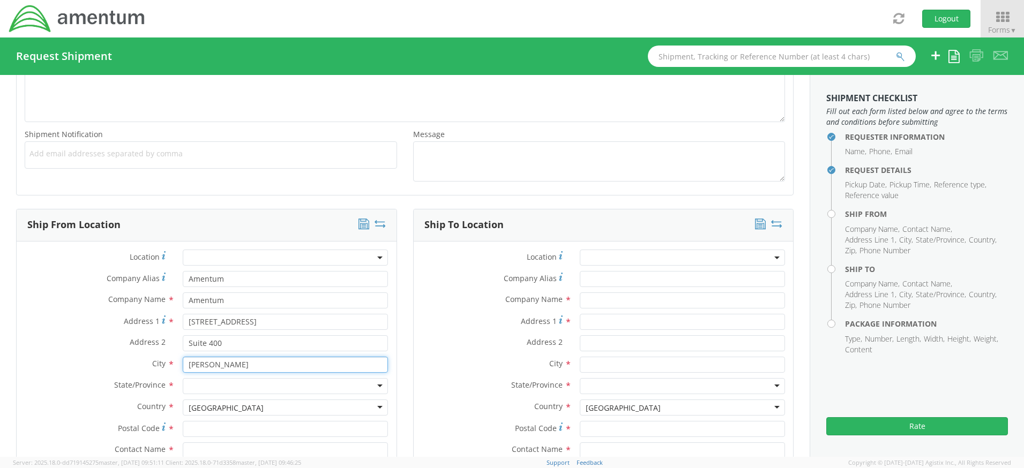
drag, startPoint x: 232, startPoint y: 369, endPoint x: 162, endPoint y: 356, distance: 71.3
click at [162, 357] on div "City * Jessup" at bounding box center [207, 365] width 380 height 16
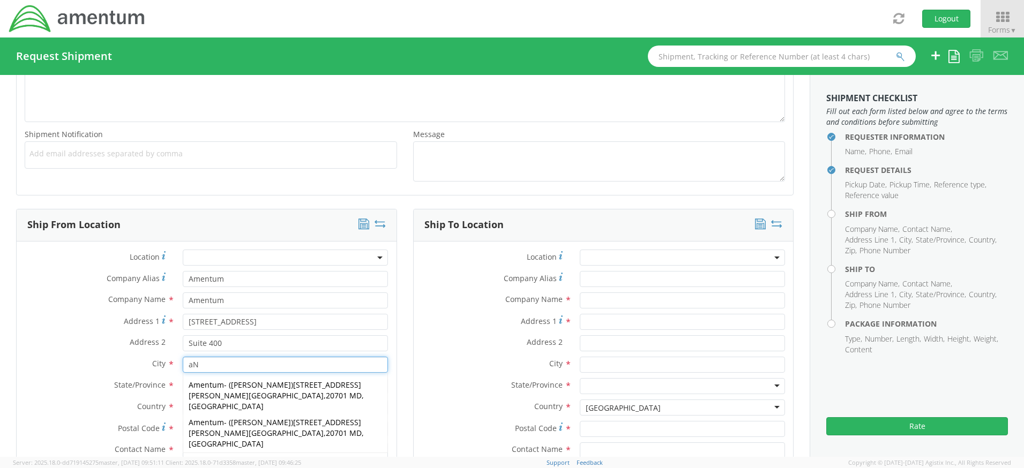
type input "a"
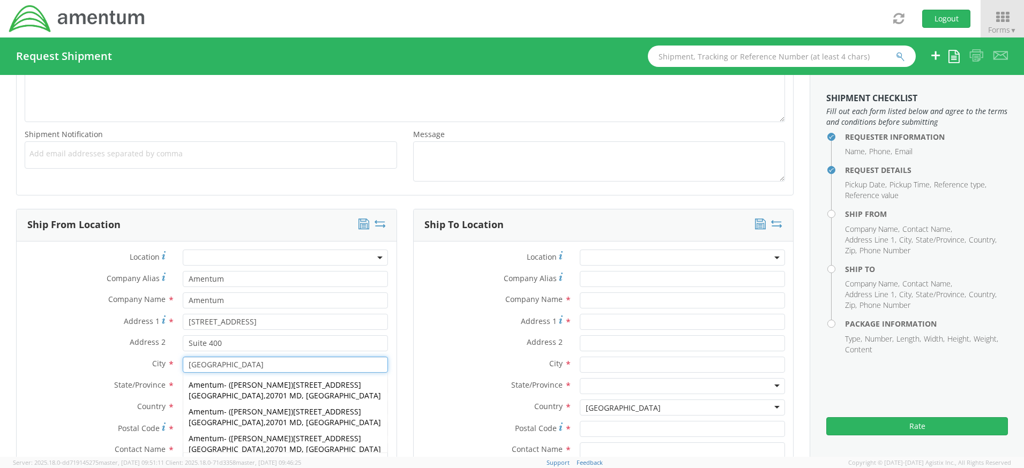
type input "[GEOGRAPHIC_DATA]"
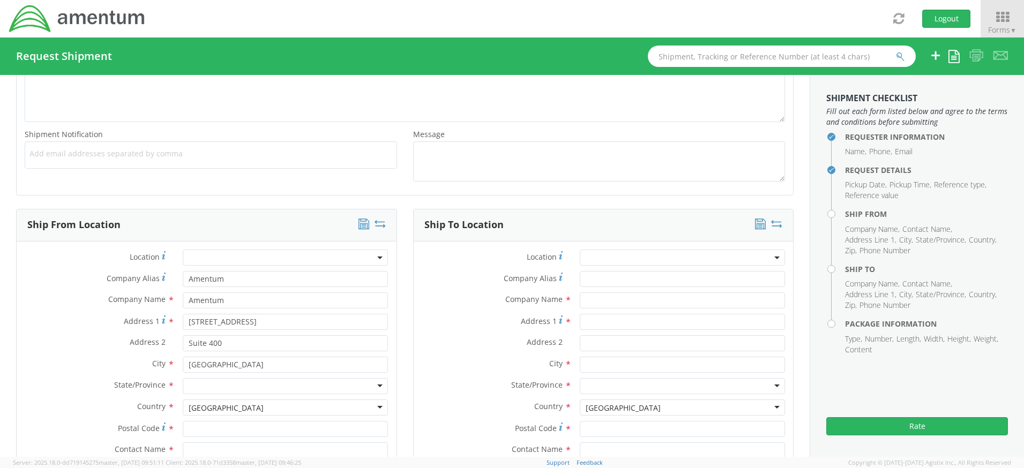
click at [407, 394] on div "Ship To Location Location * Company Alias * Company Name * Address 1 * Address …" at bounding box center [603, 390] width 397 height 362
click at [259, 387] on div at bounding box center [285, 386] width 205 height 16
type input "m"
click at [222, 425] on input "Postal Code *" at bounding box center [285, 429] width 205 height 16
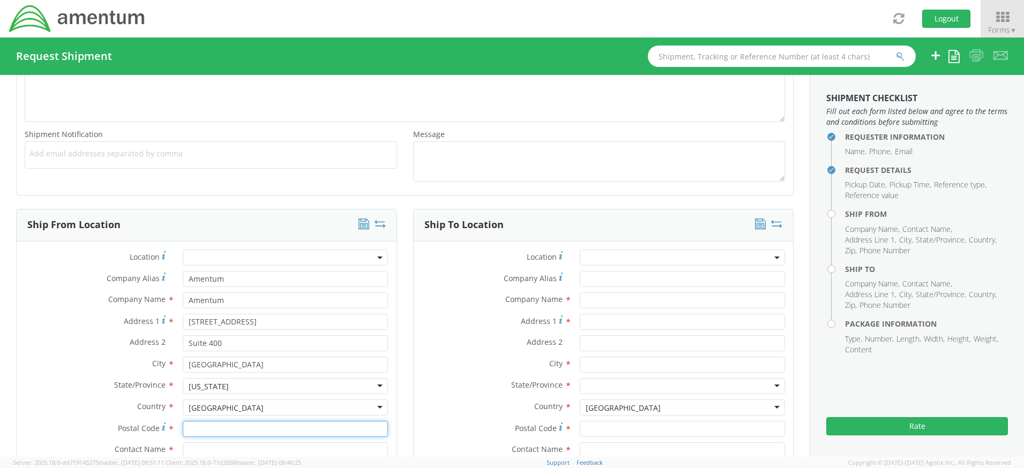
type input "20701"
type input "[PERSON_NAME][EMAIL_ADDRESS][PERSON_NAME][DOMAIN_NAME]"
type input "Amentum"
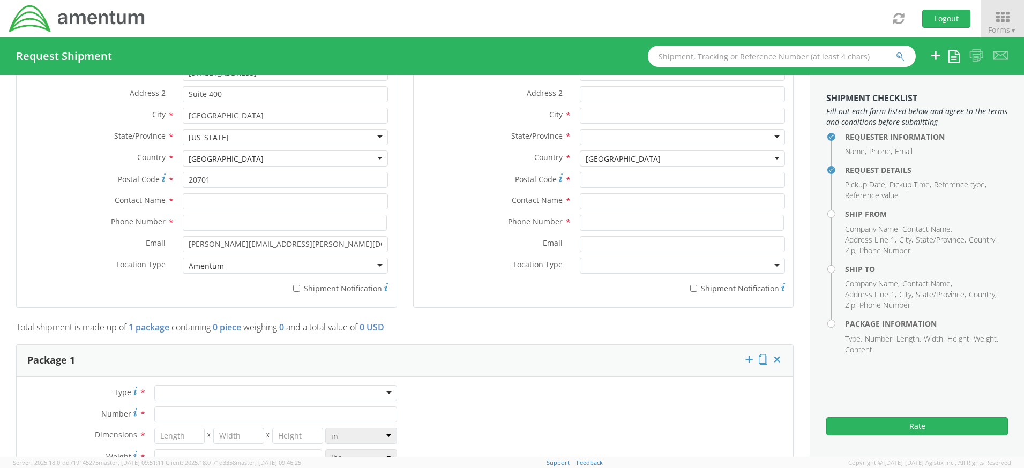
type input "Amentum"
type input "[STREET_ADDRESS]"
type input "Suite 400"
type input "[PERSON_NAME]"
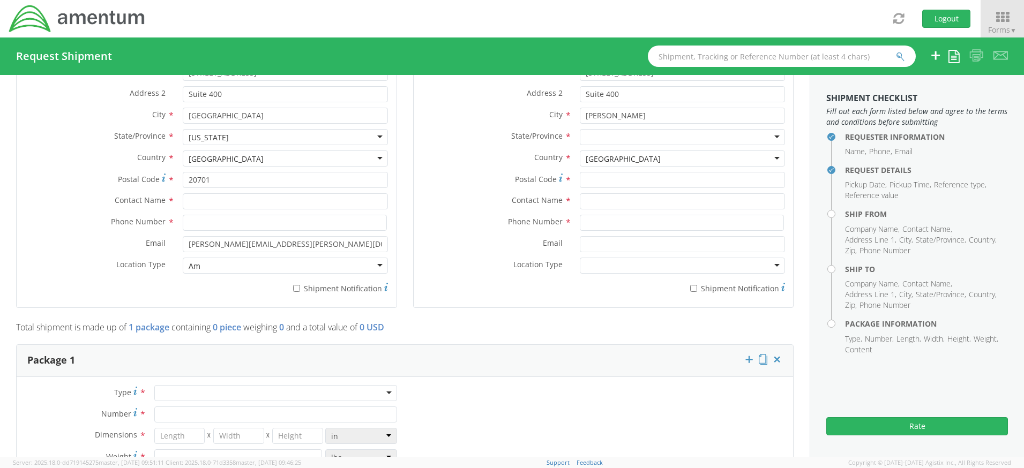
type input "A"
drag, startPoint x: 319, startPoint y: 242, endPoint x: 160, endPoint y: 242, distance: 159.6
click at [160, 242] on div "Email * [PERSON_NAME][EMAIL_ADDRESS][PERSON_NAME][DOMAIN_NAME]" at bounding box center [207, 244] width 380 height 16
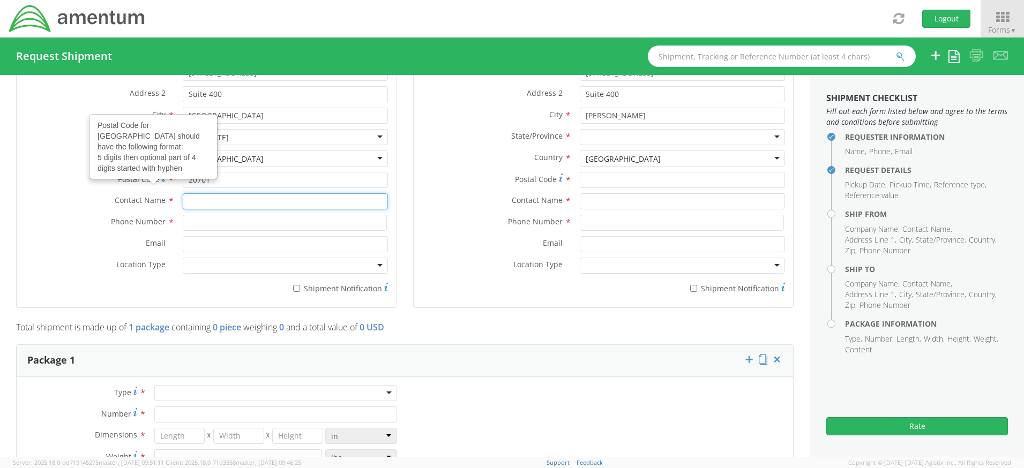
click at [205, 199] on input "text" at bounding box center [285, 201] width 205 height 16
type input "[PERSON_NAME]"
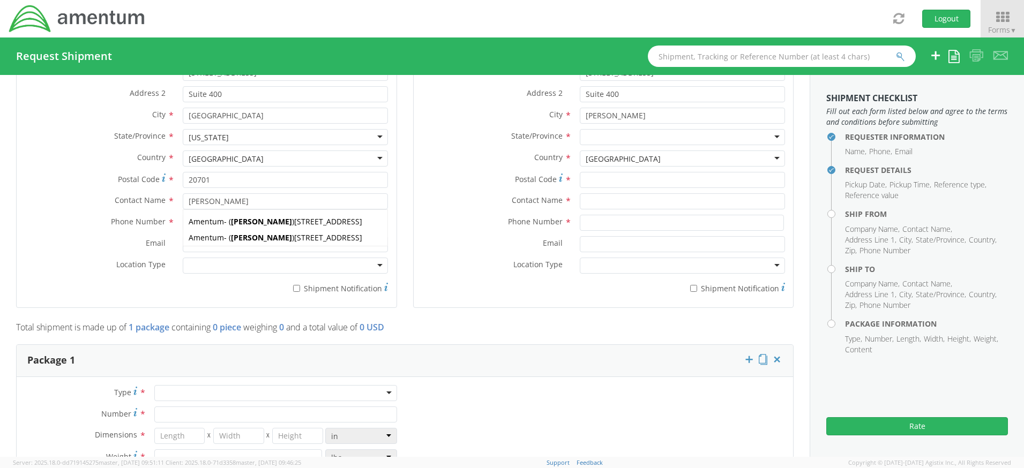
click at [405, 210] on div "Ship To Location Location * Company Alias * Amentum Company Name * Amentum sear…" at bounding box center [603, 141] width 397 height 362
click at [214, 222] on input at bounding box center [285, 223] width 204 height 16
type input "4437371259"
click at [477, 208] on div "Contact Name *" at bounding box center [604, 201] width 380 height 16
click at [796, 127] on div "Requester Information Submitting request on behalf of Name * Corrina Watson Pho…" at bounding box center [404, 253] width 809 height 1605
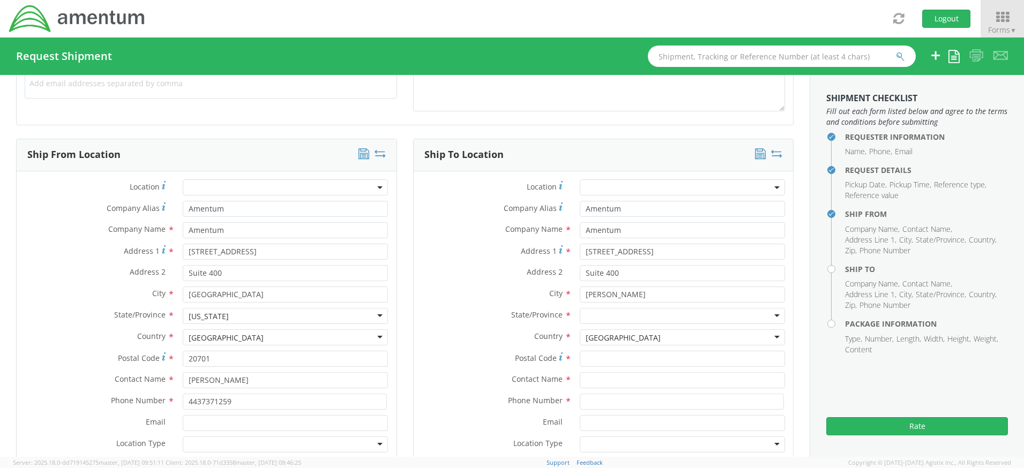
scroll to position [463, 0]
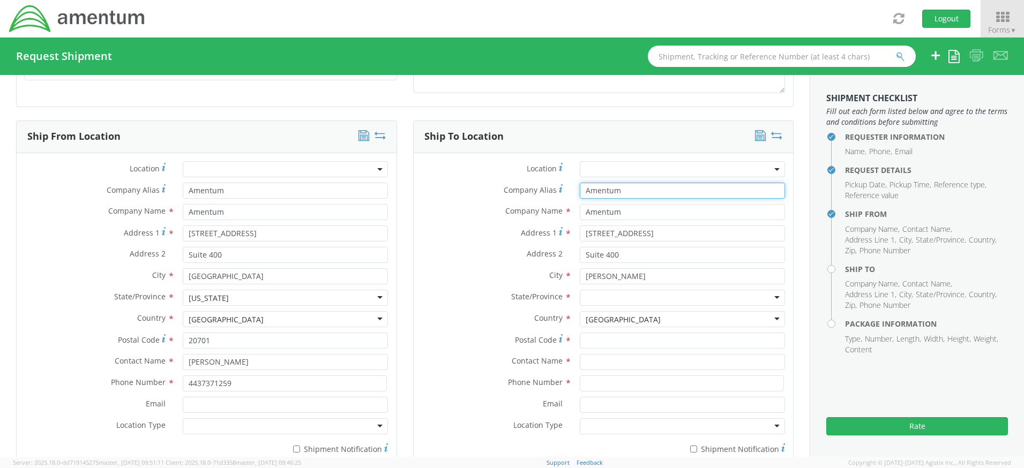
click at [653, 191] on input "Amentum" at bounding box center [682, 191] width 205 height 16
click at [791, 234] on div "Ship To Location Location * Company Alias * Amentum Company Name * Amentum sear…" at bounding box center [603, 302] width 397 height 362
drag, startPoint x: 699, startPoint y: 233, endPoint x: 497, endPoint y: 226, distance: 202.1
click at [497, 226] on div "Address 1 * 430 National Business Pkwy" at bounding box center [604, 234] width 380 height 16
type input "[STREET_ADDRESS]"
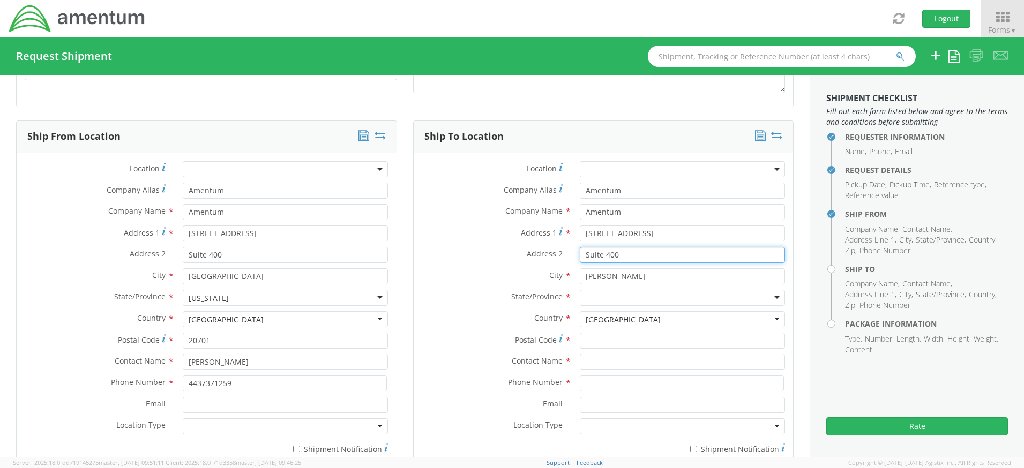
drag, startPoint x: 630, startPoint y: 252, endPoint x: 539, endPoint y: 256, distance: 90.6
click at [539, 256] on div "Address 2 * Suite 400" at bounding box center [604, 255] width 380 height 16
drag, startPoint x: 611, startPoint y: 274, endPoint x: 547, endPoint y: 271, distance: 63.8
click at [547, 271] on div "City * Jessup" at bounding box center [604, 276] width 380 height 16
type input "[GEOGRAPHIC_DATA]"
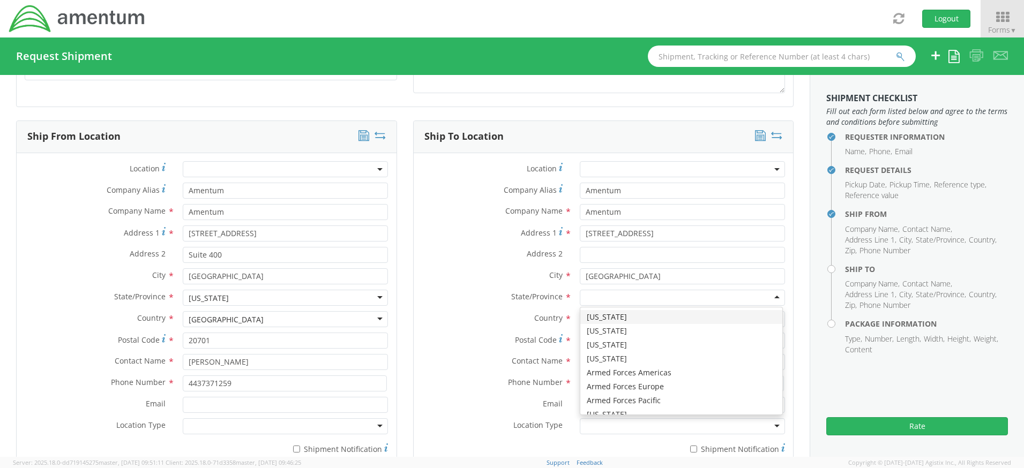
click at [599, 297] on div at bounding box center [682, 298] width 205 height 16
type input "g"
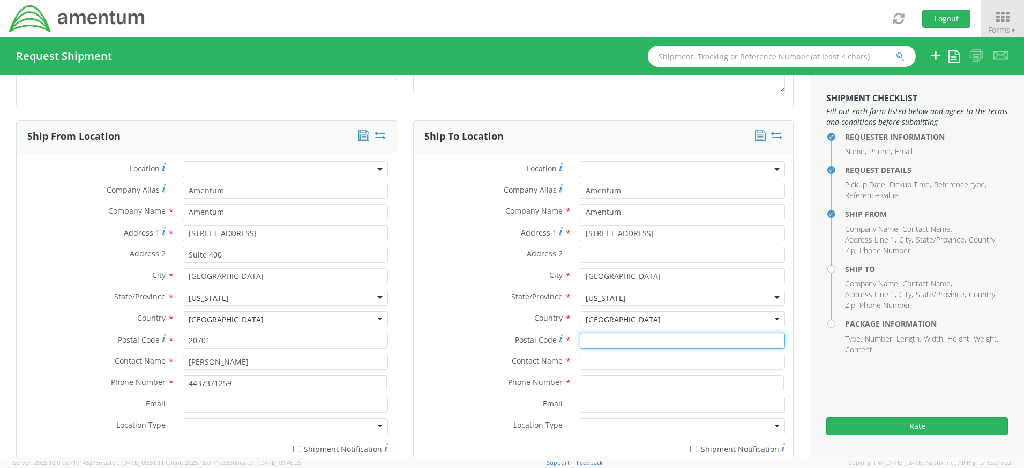
click at [627, 340] on input "Postal Code *" at bounding box center [682, 341] width 205 height 16
type input "30813"
click at [639, 359] on input "text" at bounding box center [682, 362] width 205 height 16
type input "[PERSON_NAME]"
click at [634, 386] on input at bounding box center [682, 383] width 204 height 16
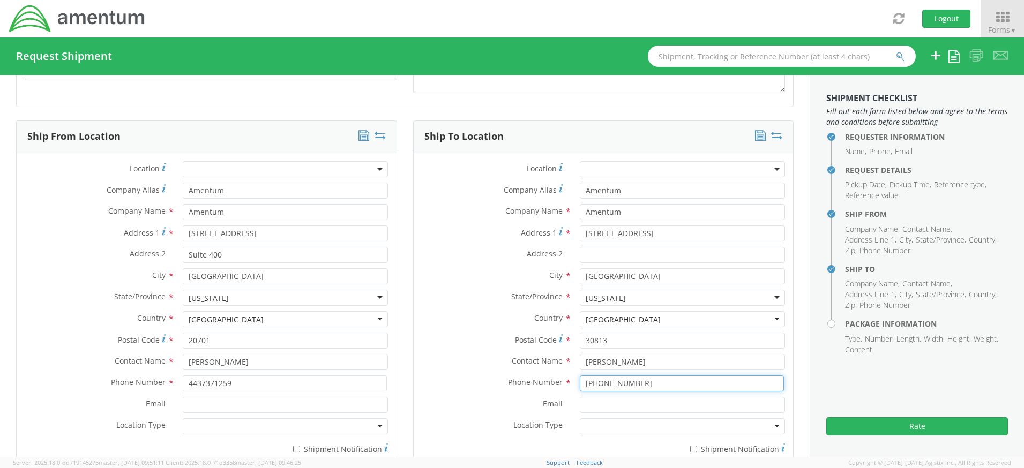
scroll to position [797, 0]
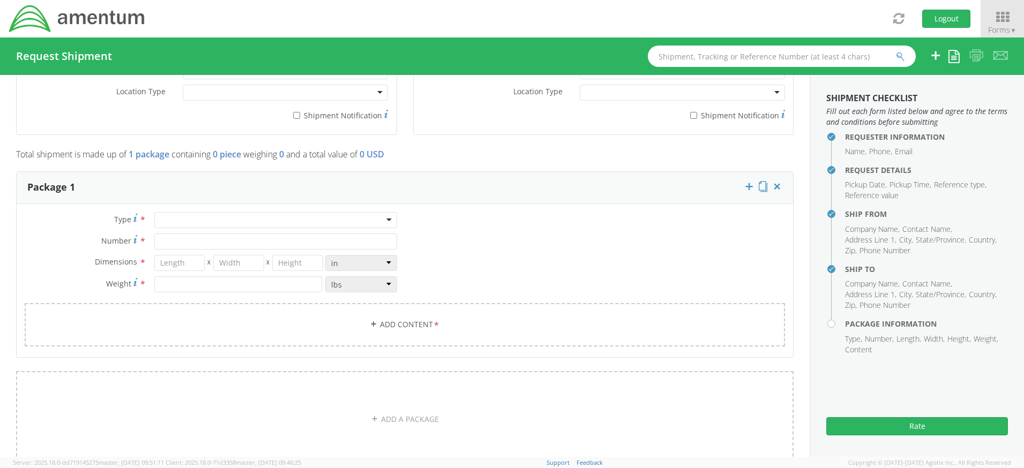
type input "762 206 1003"
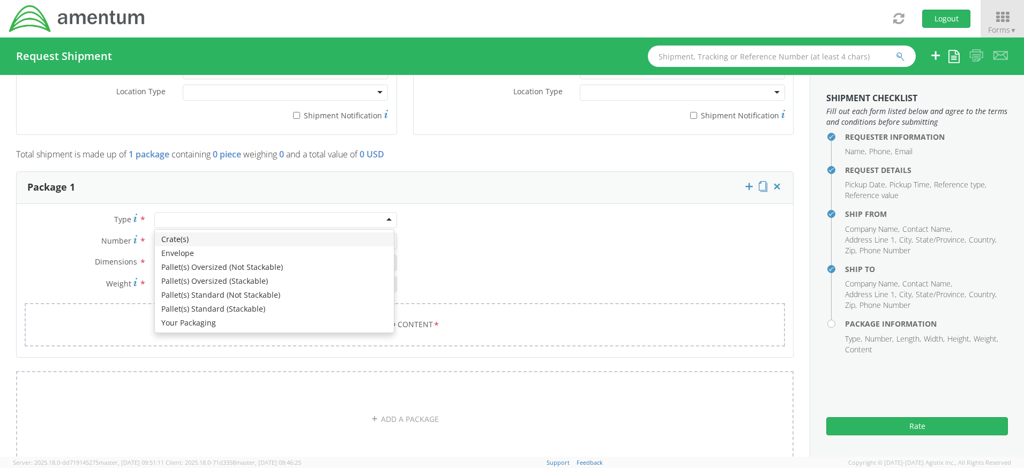
click at [263, 223] on div at bounding box center [275, 220] width 243 height 16
type input "1"
type input "9.5"
type input "12.5"
type input "0.25"
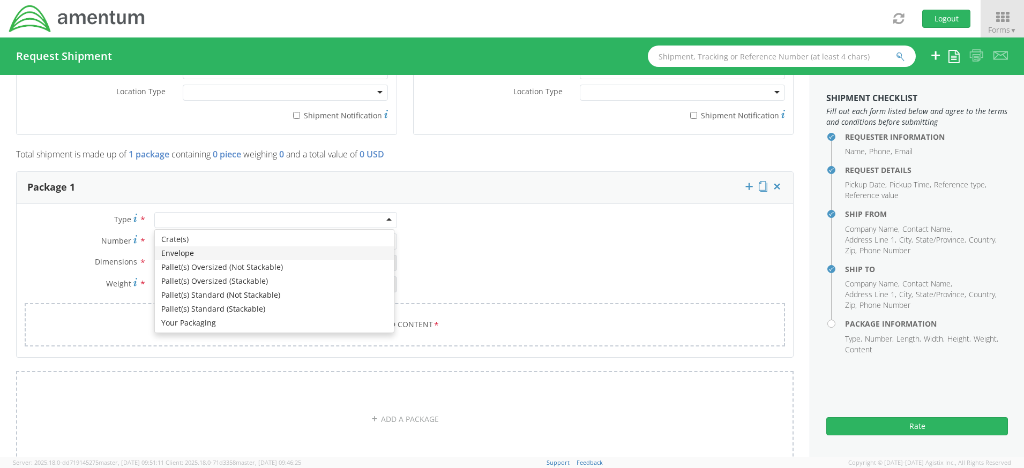
type input "1"
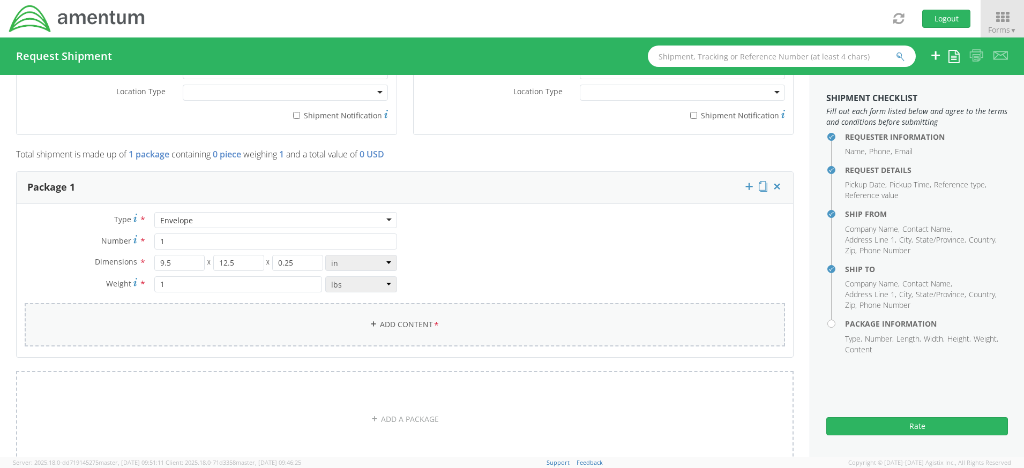
click at [410, 328] on link "Add Content *" at bounding box center [405, 324] width 760 height 43
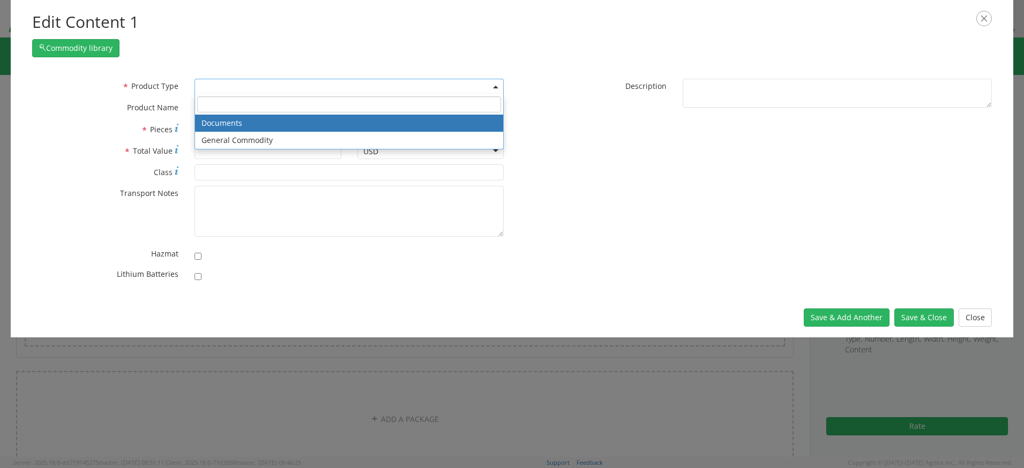
click at [240, 86] on span at bounding box center [348, 87] width 309 height 16
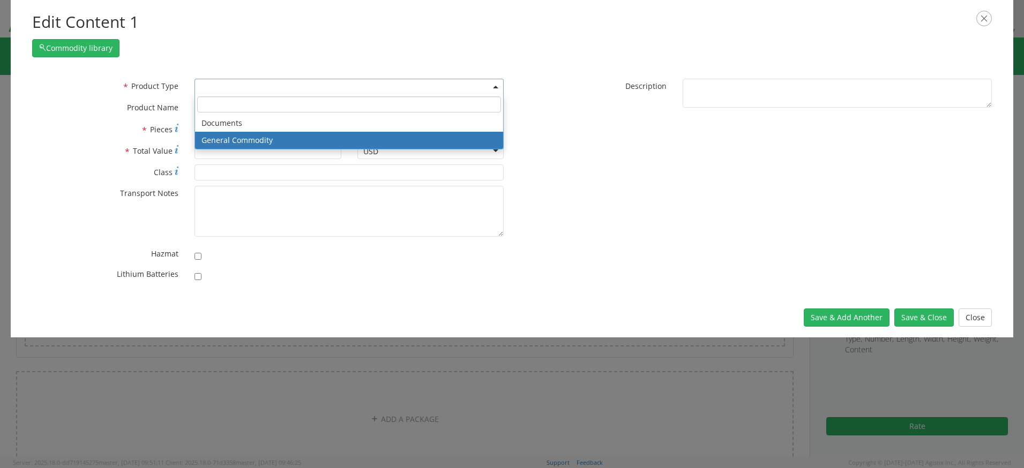
select select "COMMODITY"
type input "General Commodity"
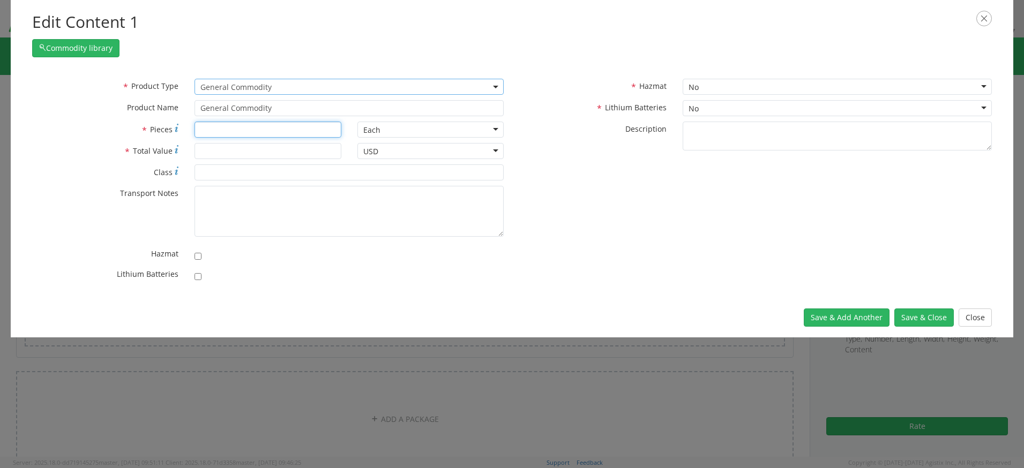
click at [242, 127] on input "* Pieces" at bounding box center [267, 130] width 146 height 16
type input "1"
click at [252, 152] on input "* Total Value" at bounding box center [267, 151] width 146 height 16
type input "20"
click at [919, 317] on button "Save & Close" at bounding box center [923, 318] width 59 height 18
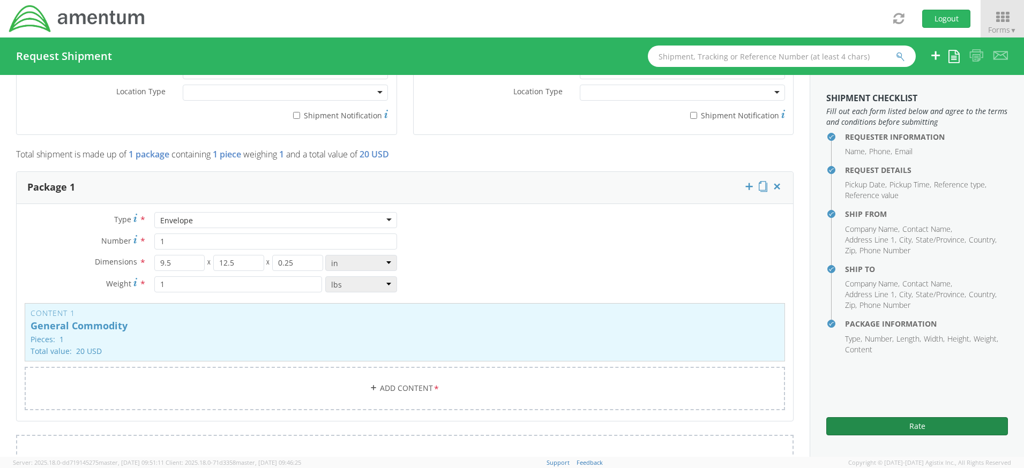
click at [938, 423] on button "Rate" at bounding box center [917, 426] width 182 height 18
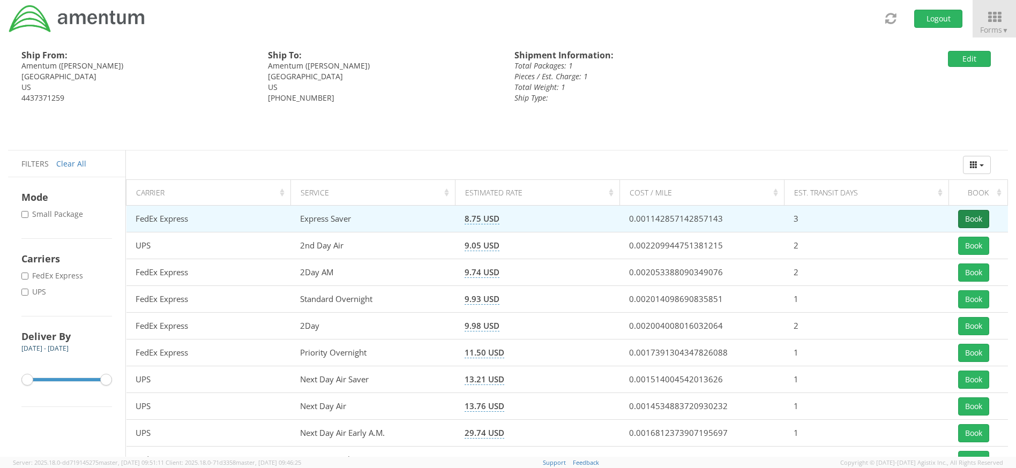
click at [979, 215] on button "Book" at bounding box center [973, 219] width 31 height 18
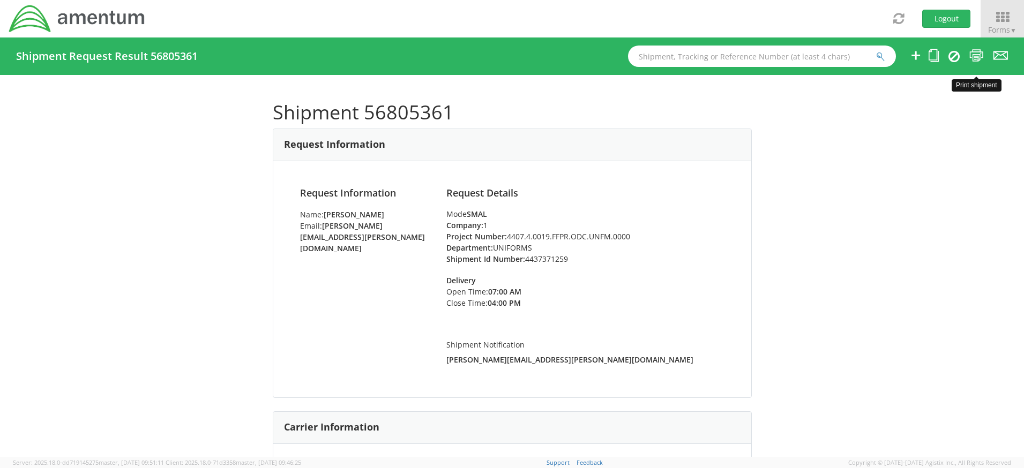
click at [974, 54] on icon at bounding box center [976, 55] width 14 height 13
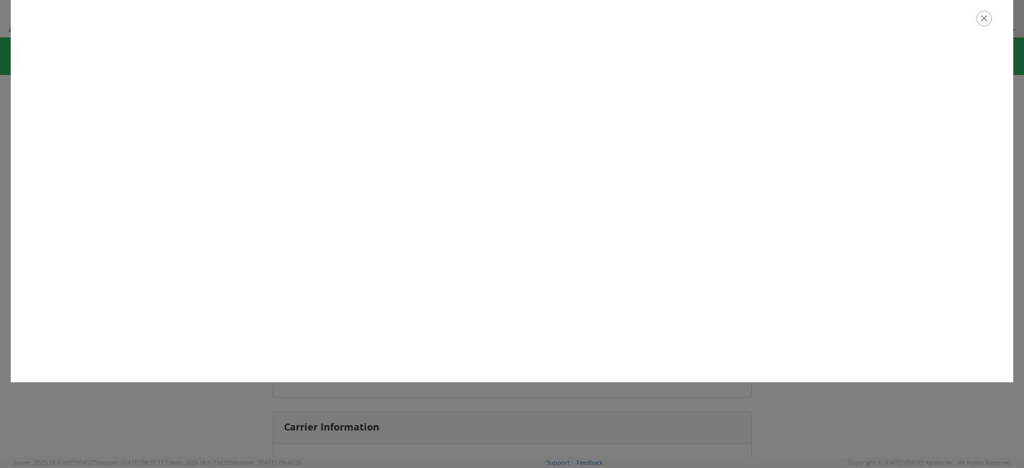
click at [986, 16] on icon "button" at bounding box center [984, 19] width 16 height 16
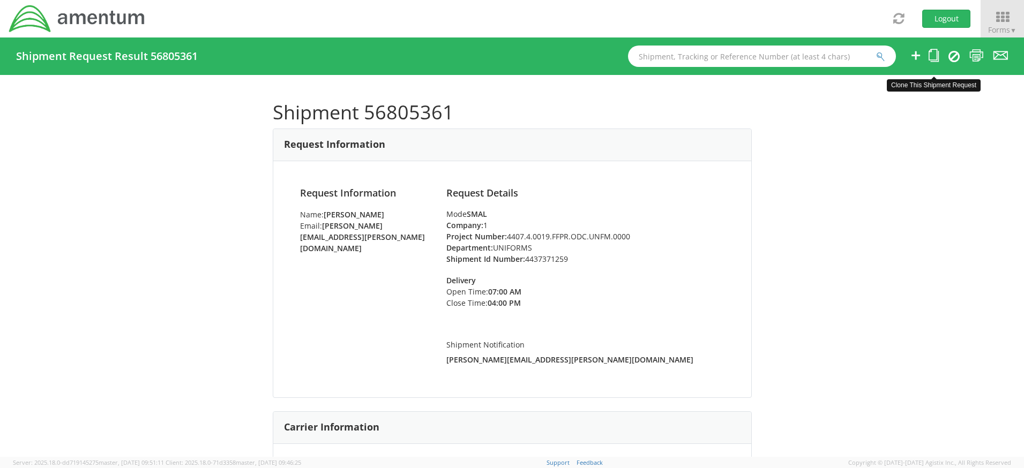
click at [931, 56] on icon at bounding box center [933, 55] width 10 height 13
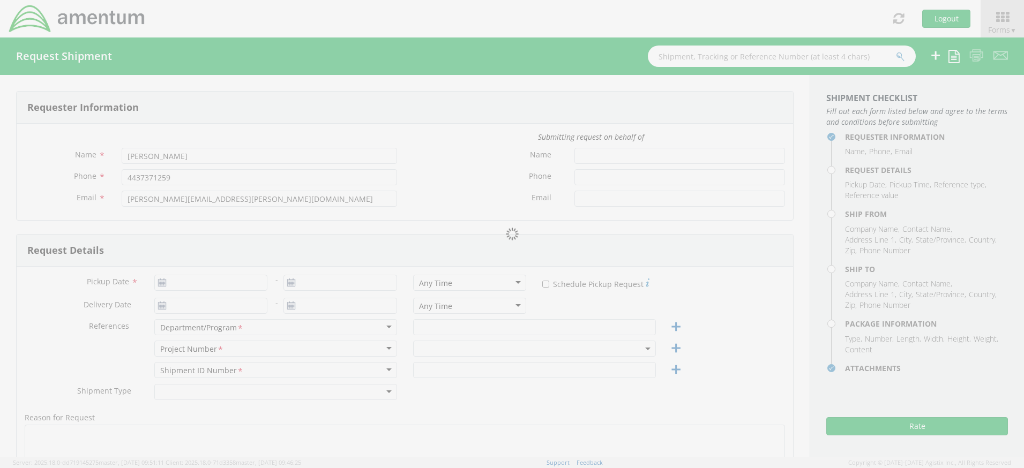
type input "[DATE]"
type input "UNIFORMS"
type input "4437371259"
select select
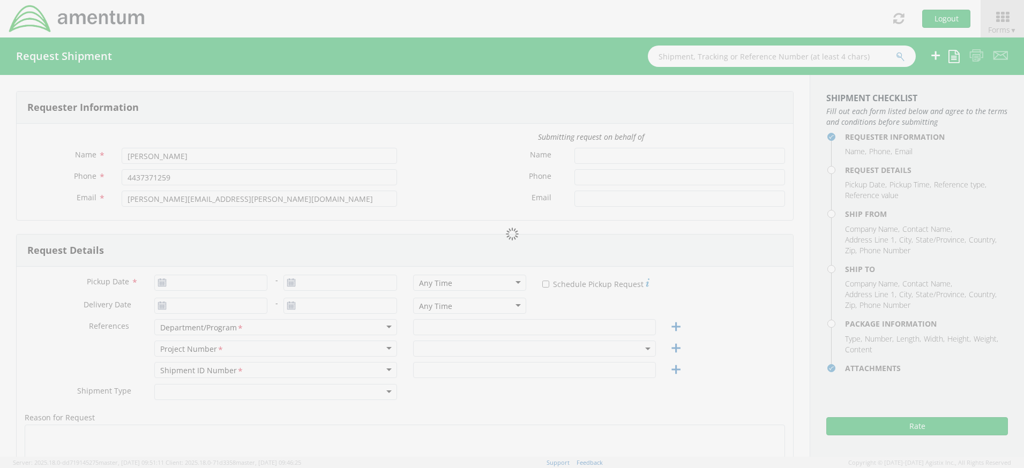
type input "Amentum"
type input "[STREET_ADDRESS]"
type input "Suite 400"
type input "[GEOGRAPHIC_DATA]"
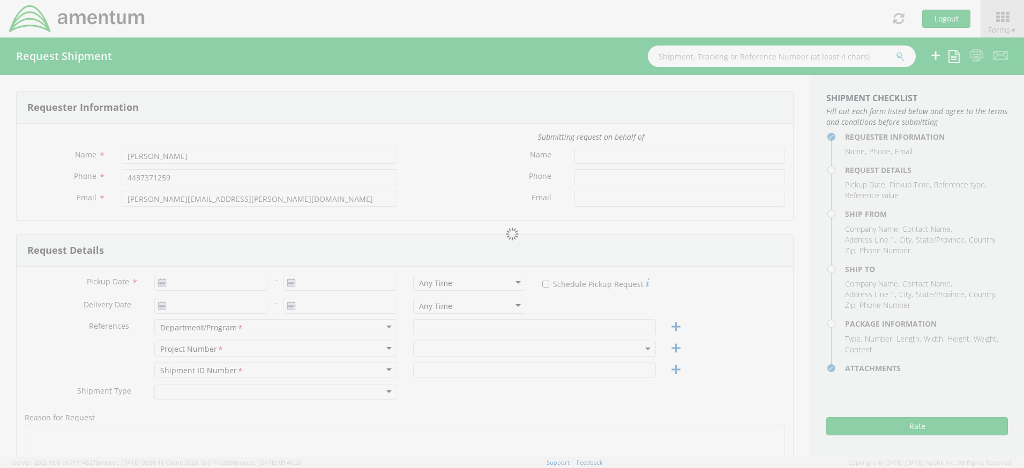
type input "20701"
type input "[PERSON_NAME]"
type input "4437371259"
select select
type input "Amentum"
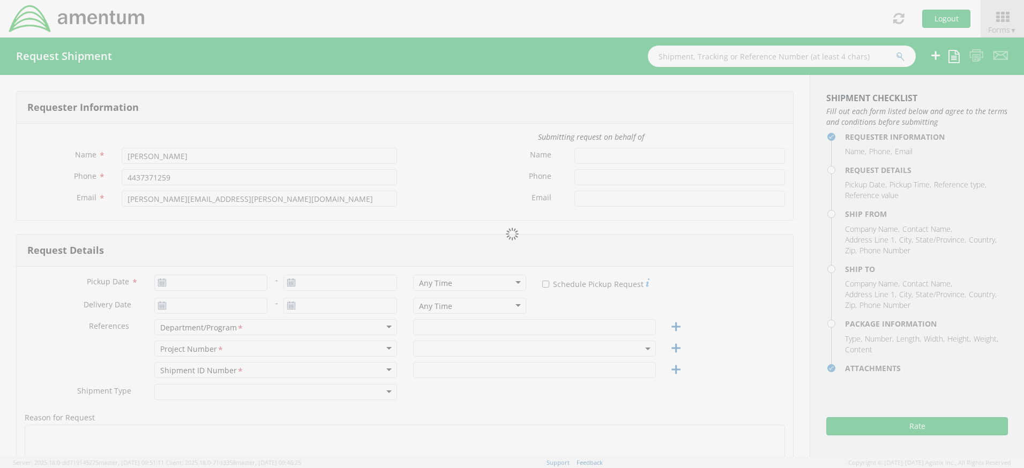
type input "[STREET_ADDRESS]"
type input "[GEOGRAPHIC_DATA]"
type input "30813"
type input "[PERSON_NAME]"
type input "762 206 1003"
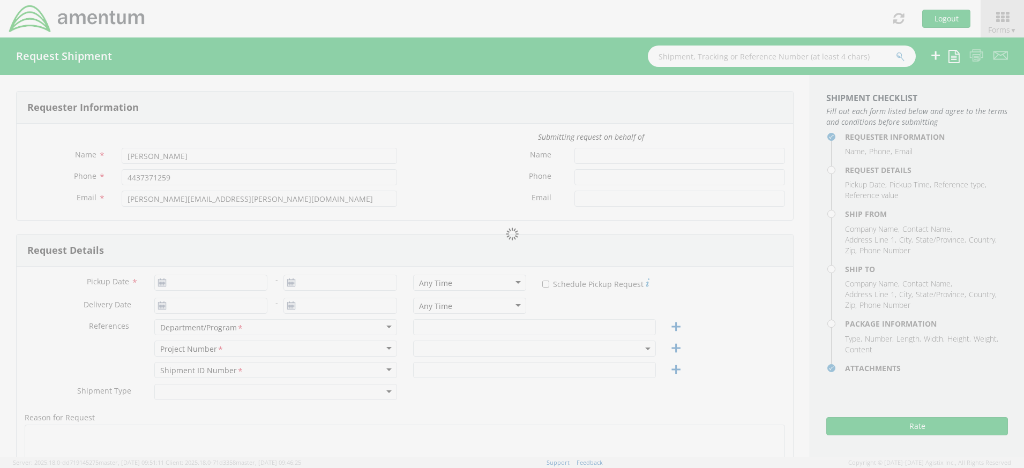
type input "1"
type input "9.5"
type input "12.5"
type input "0.25"
type input "1"
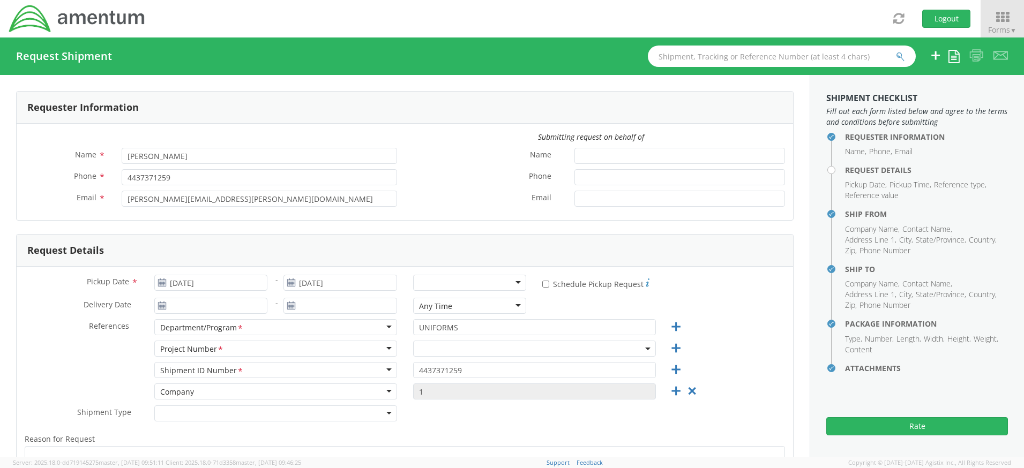
select select "4407.4.0019.FFPR.ODC.UNFM.0000"
click at [509, 279] on div at bounding box center [470, 283] width 114 height 16
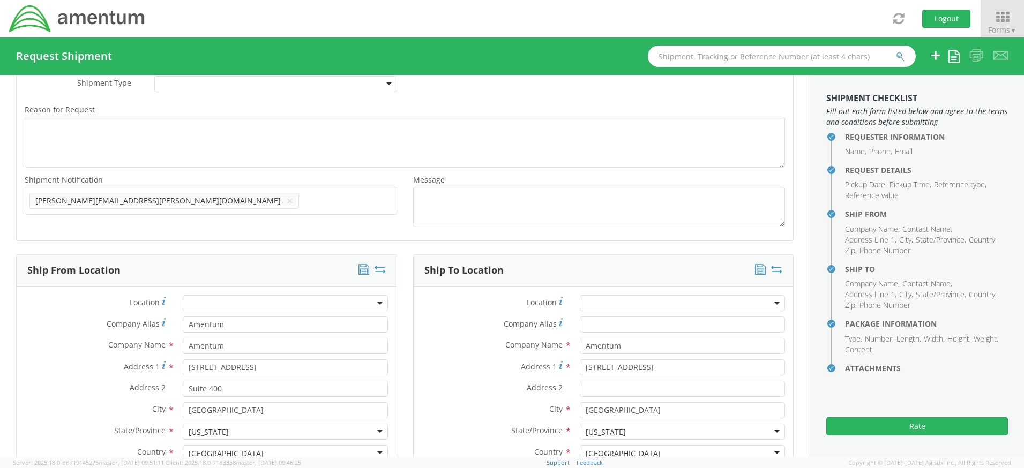
scroll to position [482, 0]
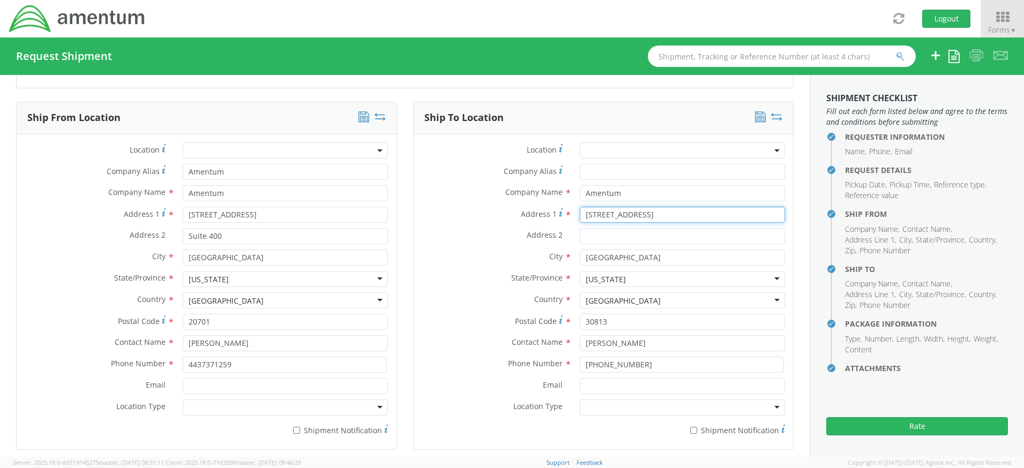
drag, startPoint x: 641, startPoint y: 214, endPoint x: 565, endPoint y: 207, distance: 76.4
click at [565, 207] on div "Address 1 * 5350 Laurel Fls" at bounding box center [604, 215] width 380 height 16
type input "94-1268 Peke Place"
drag, startPoint x: 631, startPoint y: 257, endPoint x: 517, endPoint y: 248, distance: 114.5
click at [517, 248] on div "Location * Company Alias * Company Name * Amentum Address 1 * 94-1268 Peke Plac…" at bounding box center [604, 291] width 380 height 299
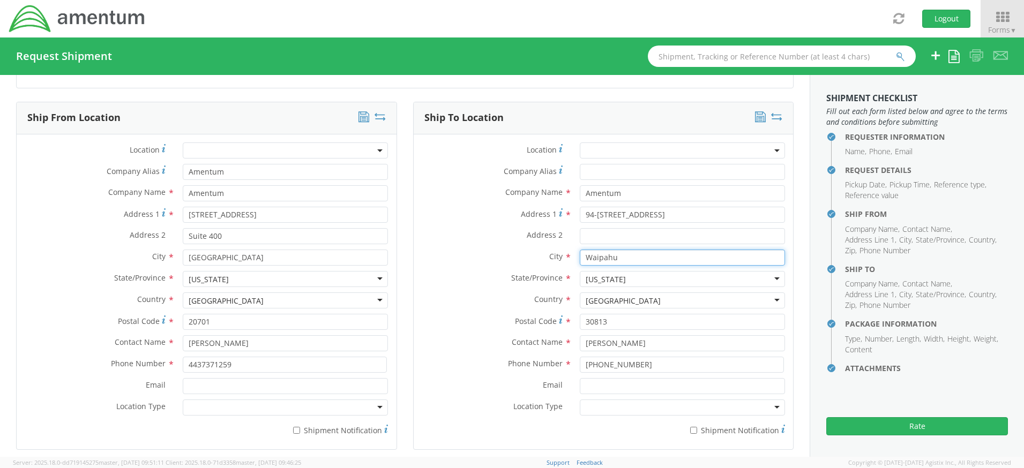
type input "Waipahu"
click at [619, 280] on div "[US_STATE]" at bounding box center [682, 279] width 205 height 16
drag, startPoint x: 608, startPoint y: 278, endPoint x: 554, endPoint y: 272, distance: 54.4
click at [554, 272] on div "State/Province * Georgia Georgia Alabama Alaska Arizona Arkansas Armed Forces A…" at bounding box center [604, 279] width 380 height 16
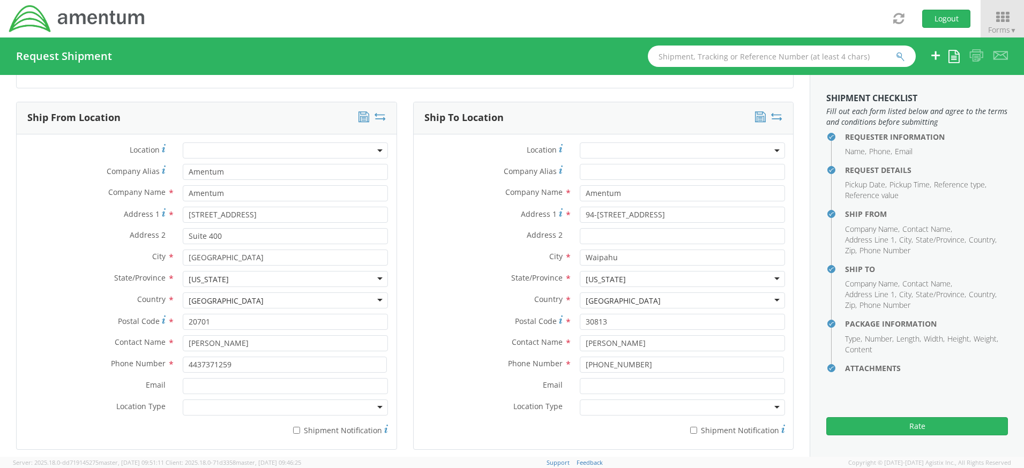
click at [614, 280] on div "[US_STATE]" at bounding box center [682, 279] width 205 height 16
type input "h"
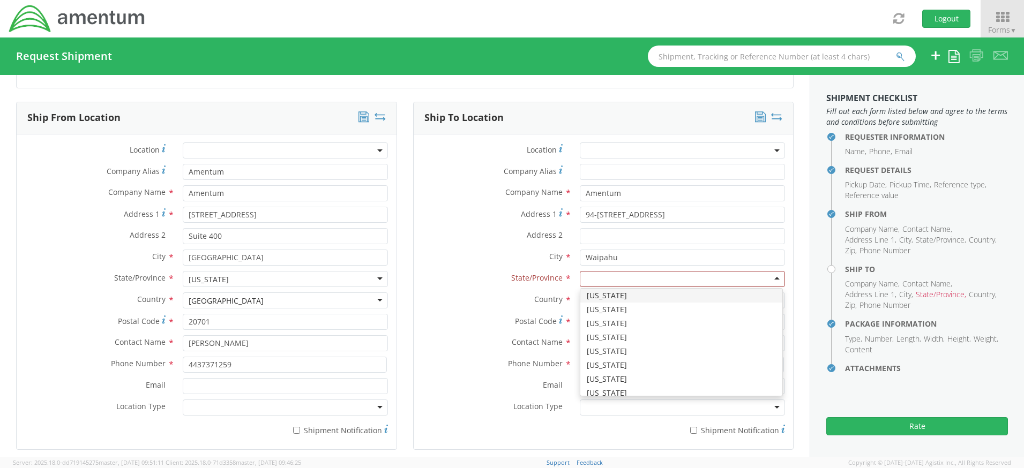
scroll to position [0, 0]
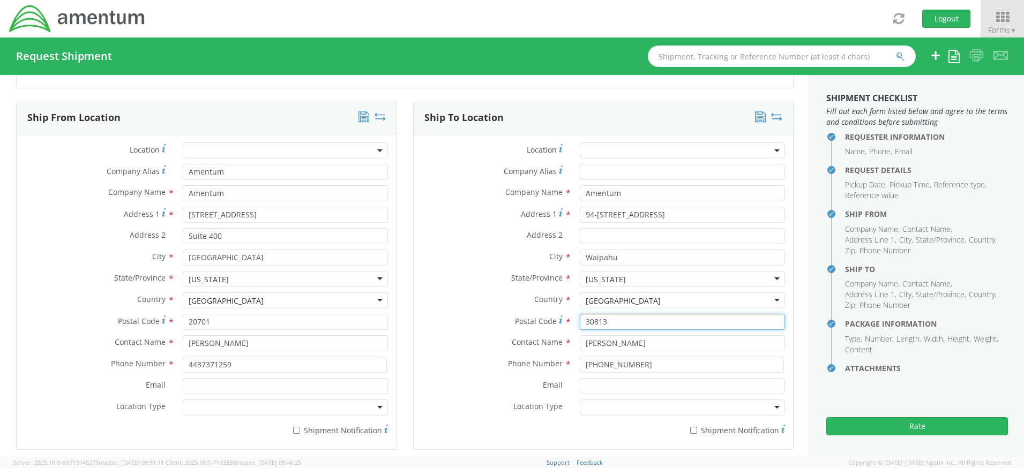
drag, startPoint x: 621, startPoint y: 321, endPoint x: 565, endPoint y: 325, distance: 56.4
click at [565, 325] on div "Postal Code * 30813" at bounding box center [604, 322] width 380 height 16
type input "96707"
drag, startPoint x: 643, startPoint y: 349, endPoint x: 486, endPoint y: 327, distance: 158.5
click at [486, 327] on div "Location * Company Alias * Company Name * Amentum Address 1 * 94-1268 Peke Plac…" at bounding box center [604, 291] width 380 height 299
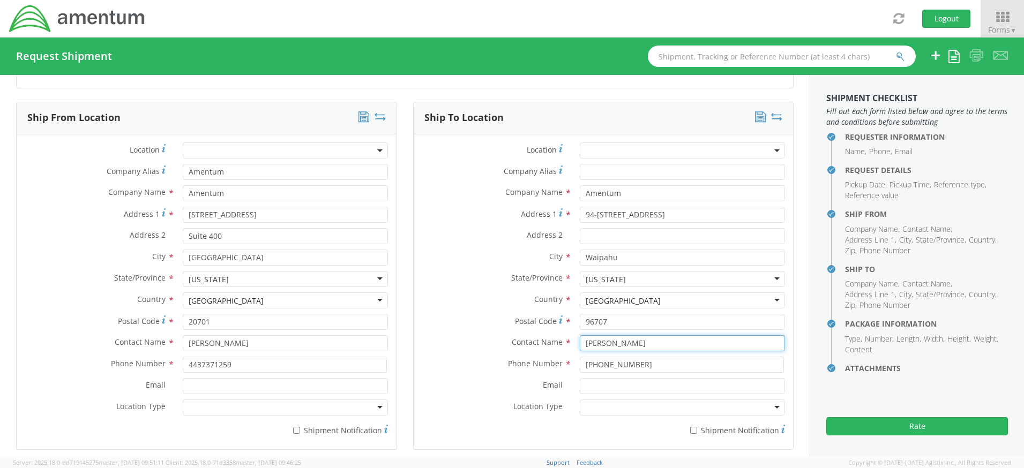
type input "Jhunnel Bautista"
drag, startPoint x: 640, startPoint y: 368, endPoint x: 559, endPoint y: 363, distance: 81.0
click at [559, 363] on div "Phone Number * 762 206 1003" at bounding box center [604, 365] width 380 height 16
type input "808 312 5345"
click at [794, 334] on div "Requester Information Submitting request on behalf of Name * Corrina Watson Pho…" at bounding box center [404, 427] width 809 height 1668
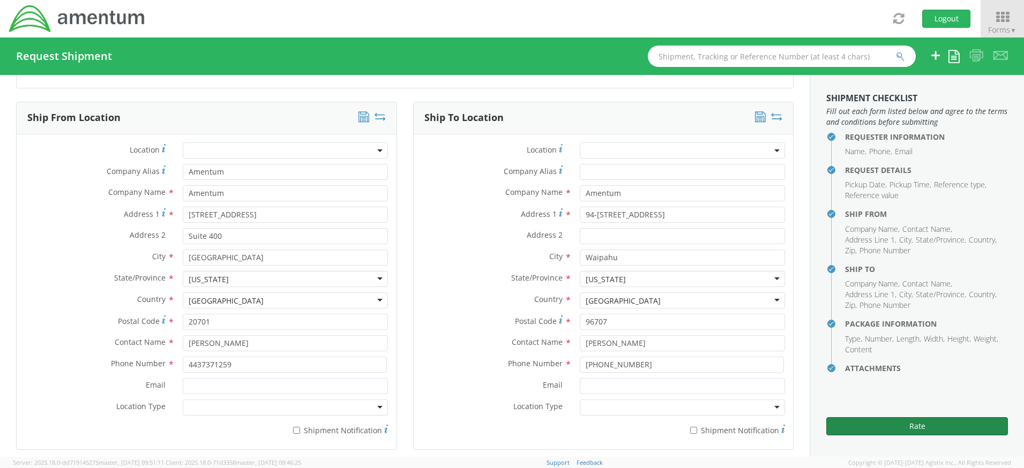
click at [934, 427] on button "Rate" at bounding box center [917, 426] width 182 height 18
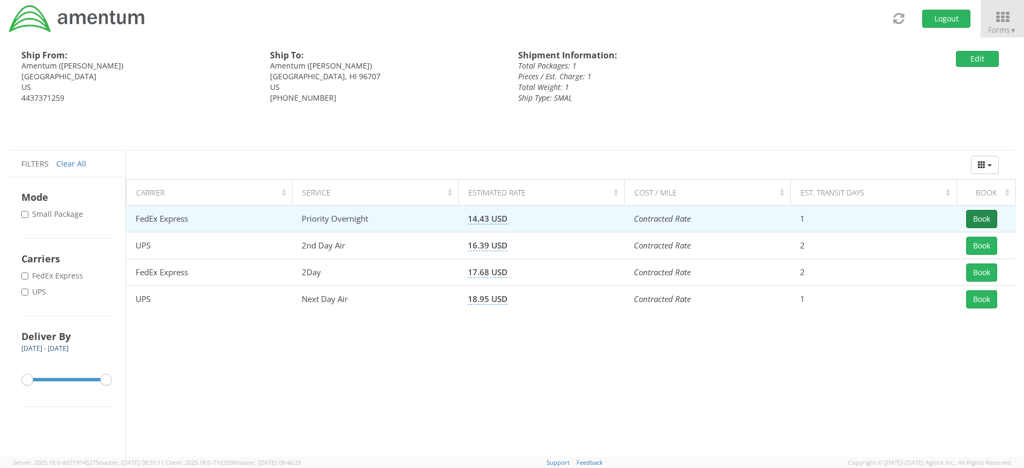
click at [984, 215] on button "Book" at bounding box center [981, 219] width 31 height 18
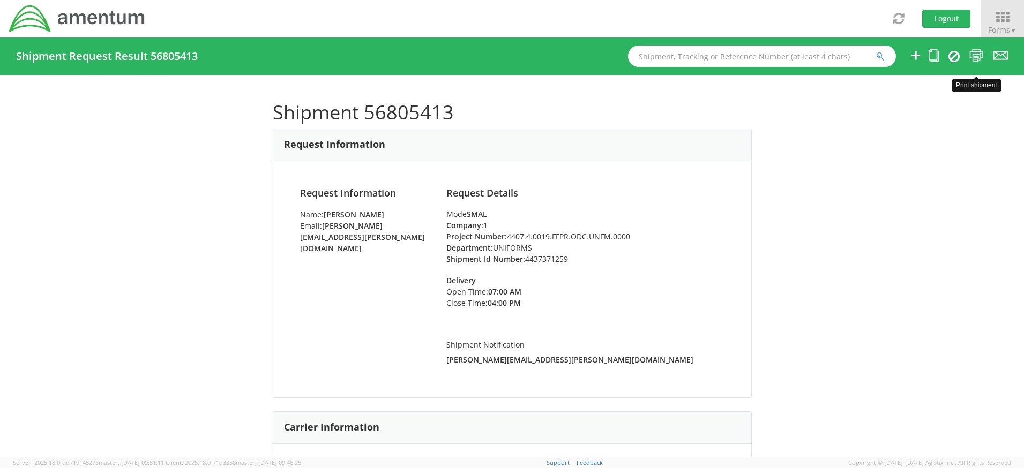
click at [975, 56] on icon at bounding box center [976, 55] width 14 height 13
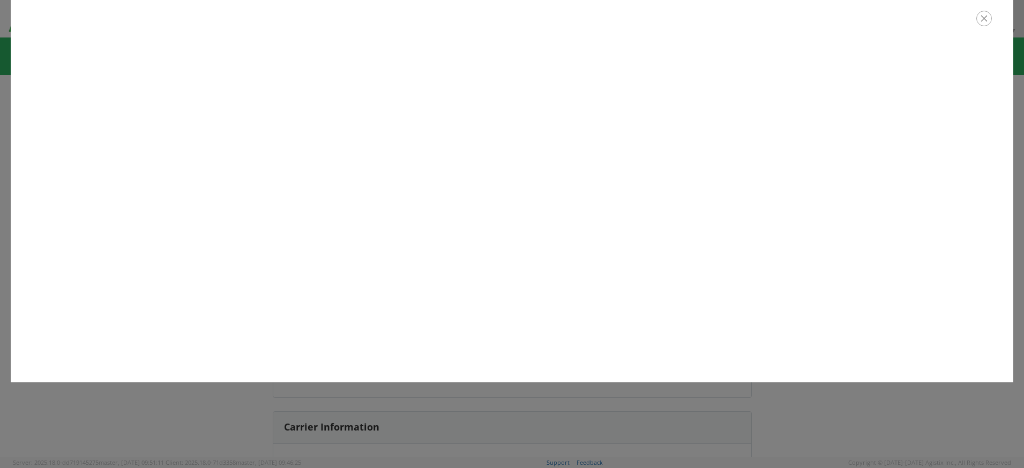
click at [980, 17] on icon "button" at bounding box center [984, 19] width 16 height 16
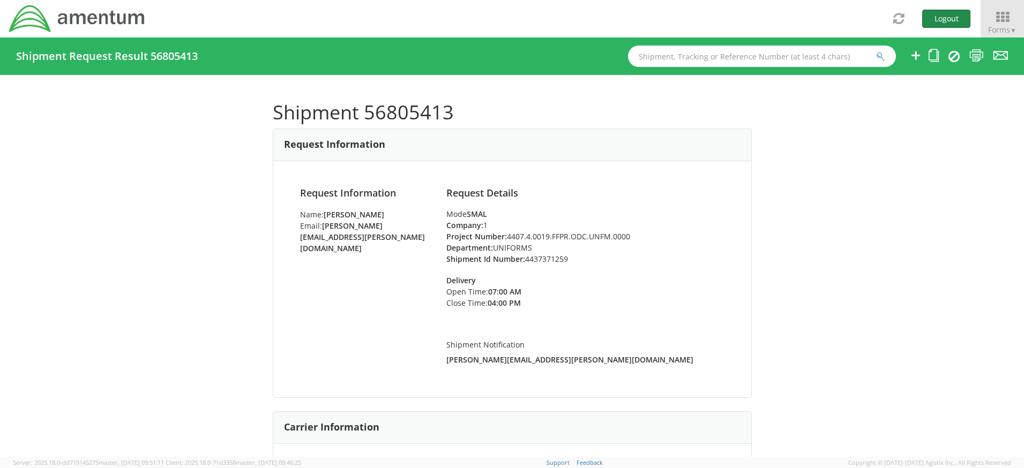
click at [944, 14] on button "Logout" at bounding box center [946, 19] width 48 height 18
